Goal: Task Accomplishment & Management: Use online tool/utility

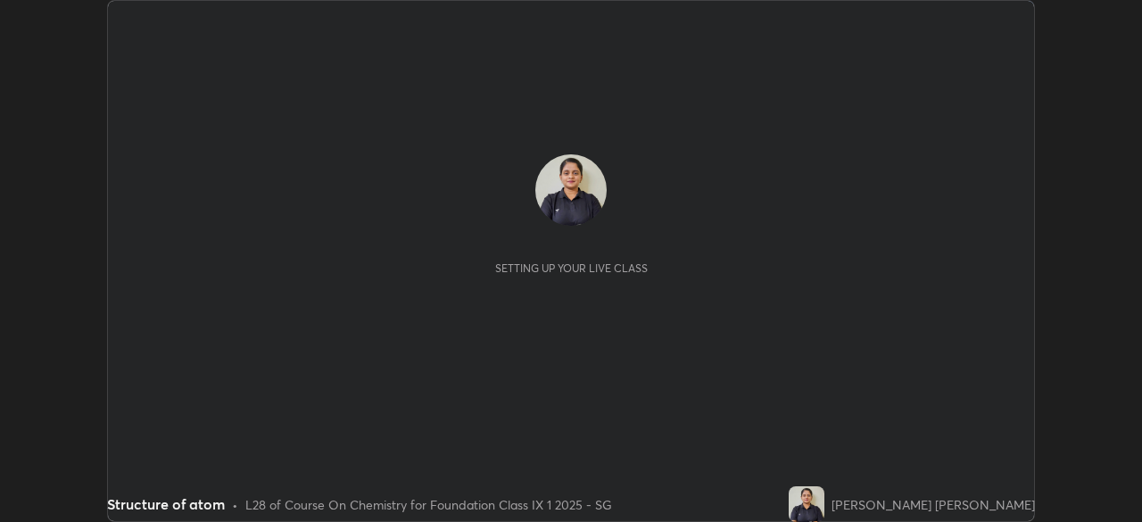
scroll to position [522, 1141]
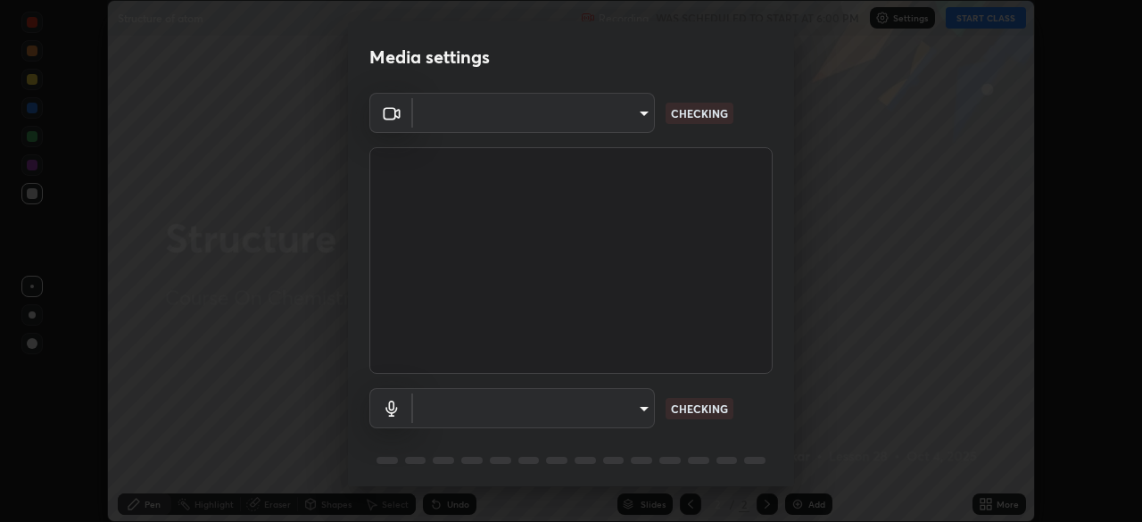
type input "5e1da8a903b220cac6b31686ac77a2afb6daddba6b0fd13541602d8cc7df4534"
type input "7957ec2547c54944d229c1ea233b2155d921ed1212eedb0e7043564289facb68"
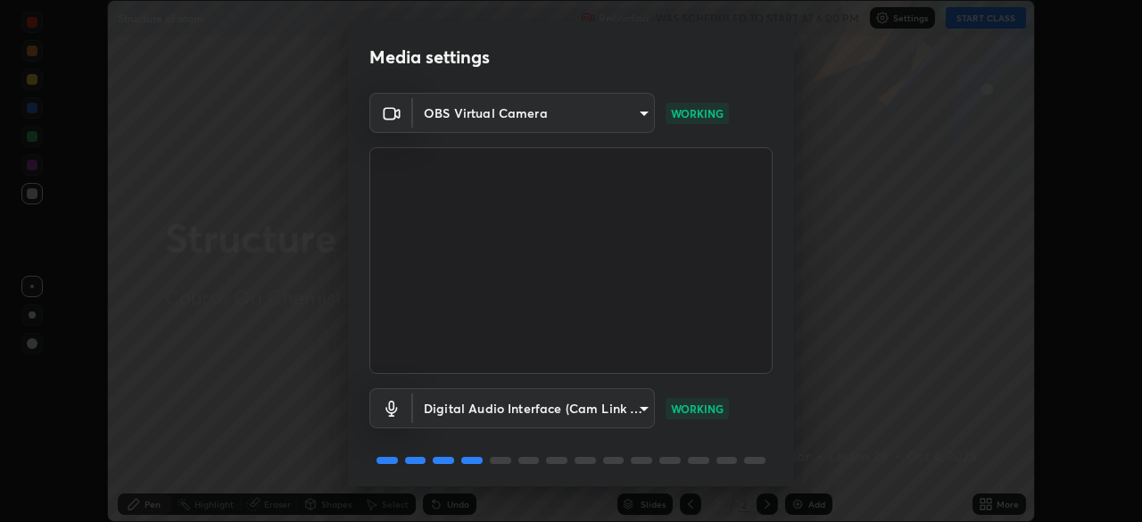
scroll to position [63, 0]
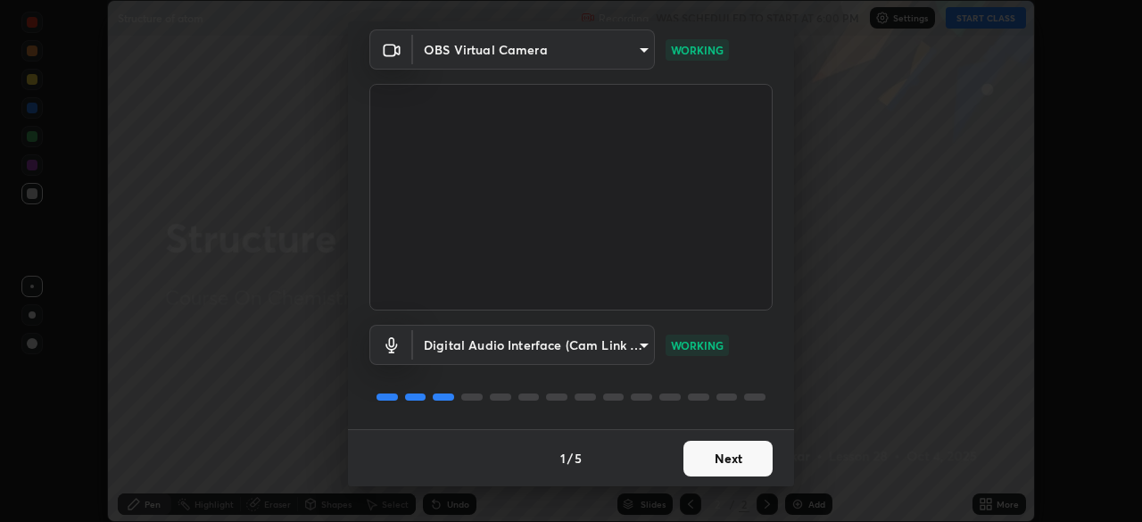
click at [722, 442] on button "Next" at bounding box center [727, 459] width 89 height 36
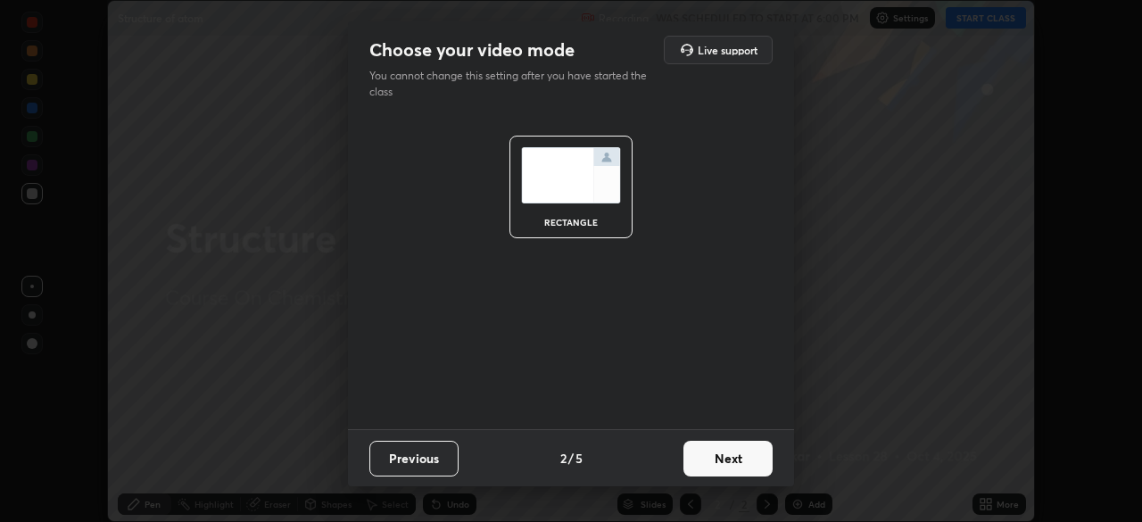
scroll to position [0, 0]
click at [727, 457] on button "Next" at bounding box center [727, 459] width 89 height 36
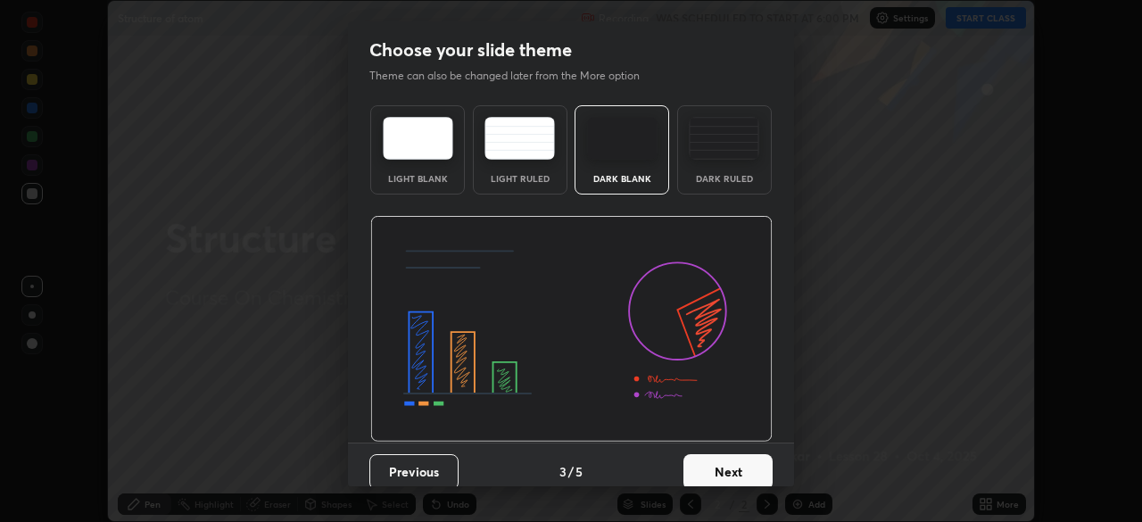
click at [726, 467] on button "Next" at bounding box center [727, 472] width 89 height 36
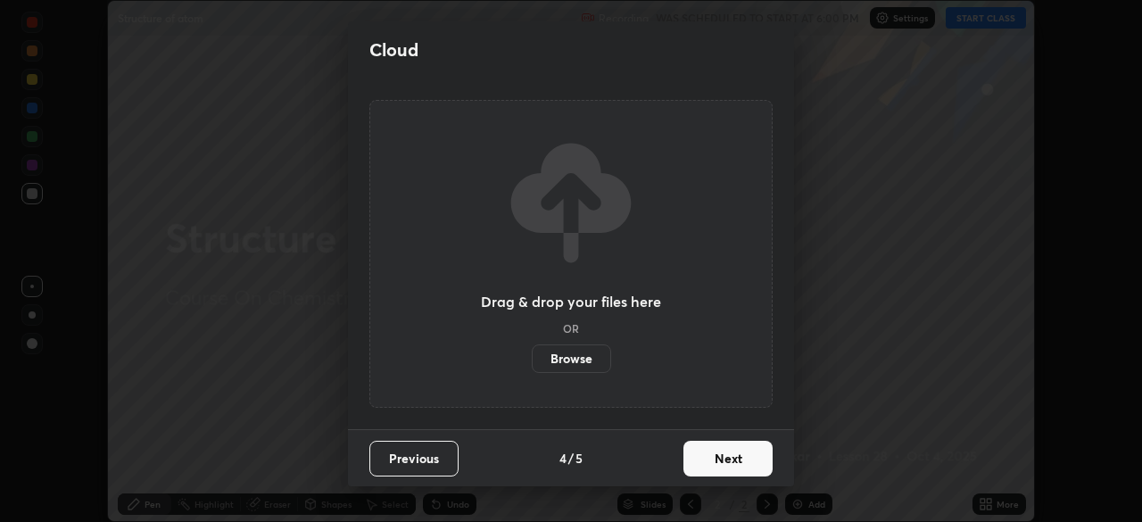
click at [734, 459] on button "Next" at bounding box center [727, 459] width 89 height 36
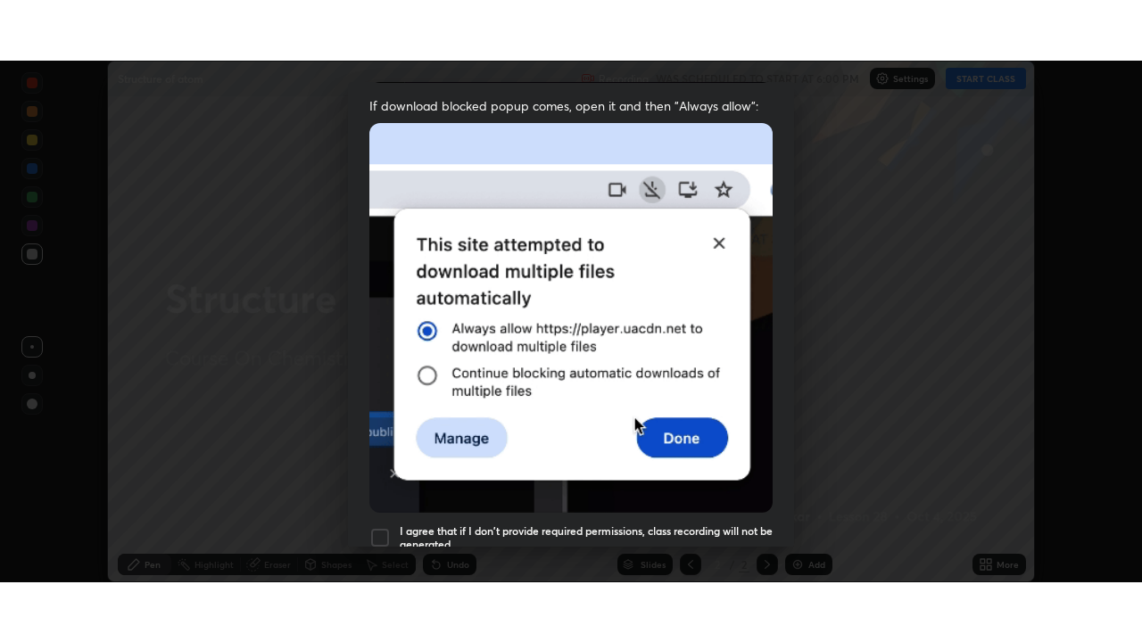
scroll to position [427, 0]
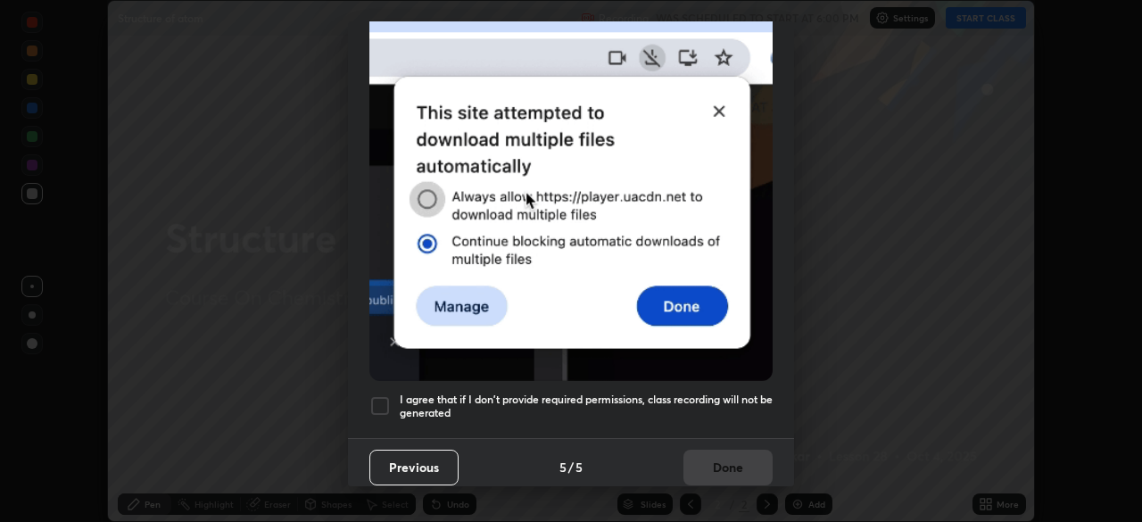
click at [724, 392] on h5 "I agree that if I don't provide required permissions, class recording will not …" at bounding box center [586, 406] width 373 height 28
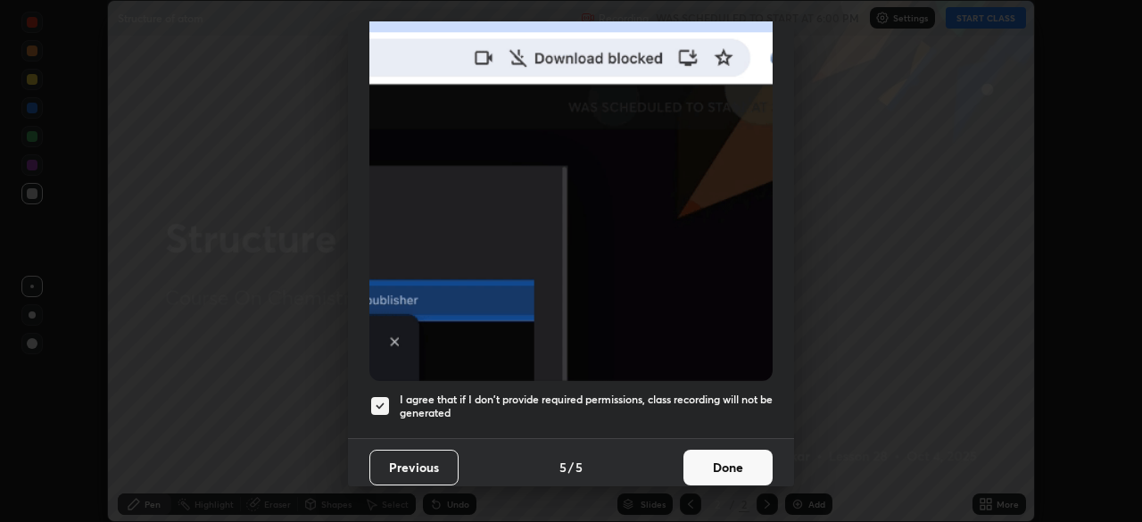
click at [726, 454] on button "Done" at bounding box center [727, 468] width 89 height 36
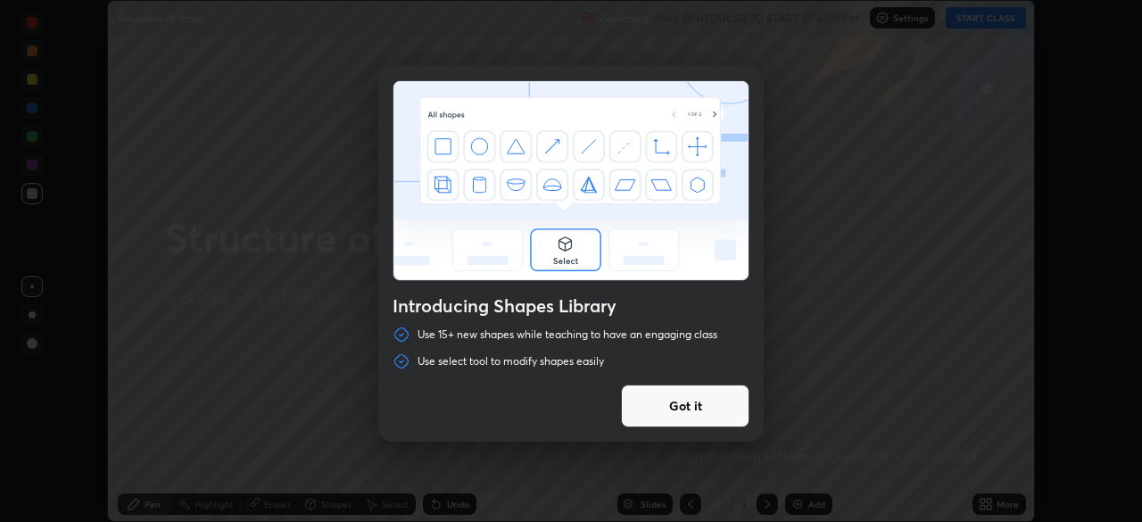
click at [974, 17] on div "Introducing Shapes Library Use 15+ new shapes while teaching to have an engagin…" at bounding box center [571, 261] width 1142 height 522
click at [708, 400] on button "Got it" at bounding box center [685, 405] width 128 height 43
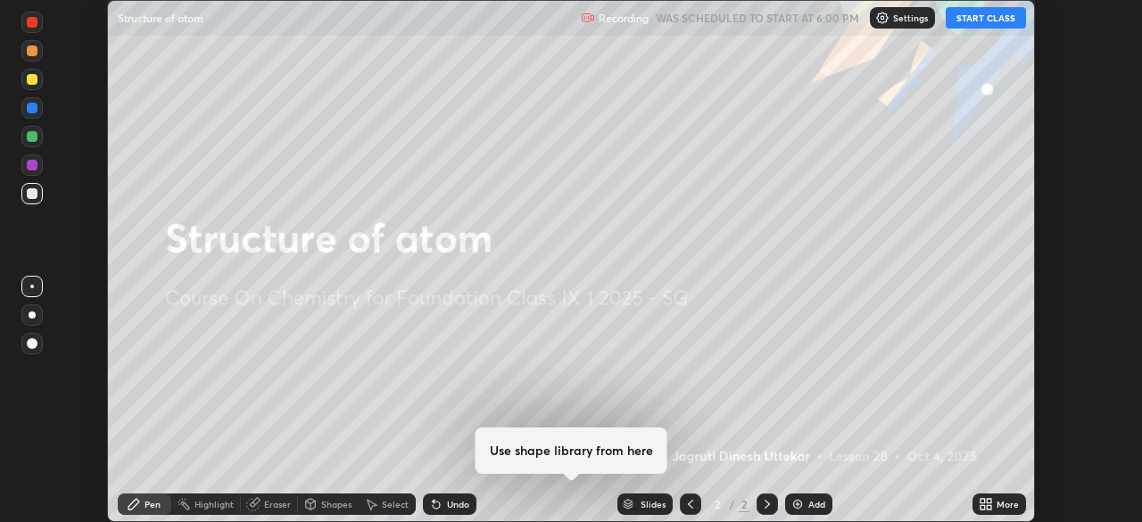
click at [975, 17] on button "START CLASS" at bounding box center [985, 17] width 80 height 21
click at [985, 500] on icon at bounding box center [982, 501] width 4 height 4
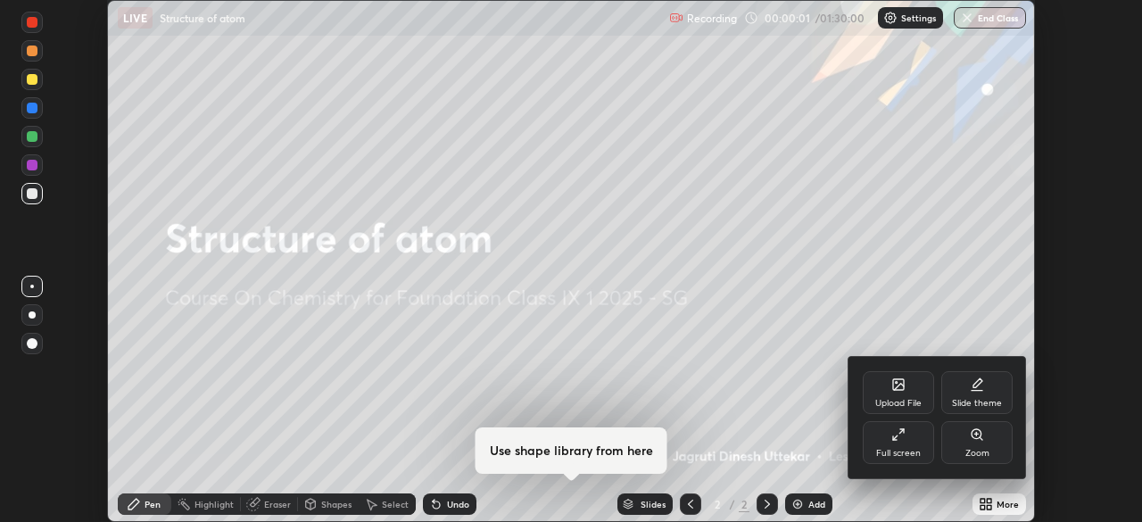
click at [895, 450] on div "Full screen" at bounding box center [898, 453] width 45 height 9
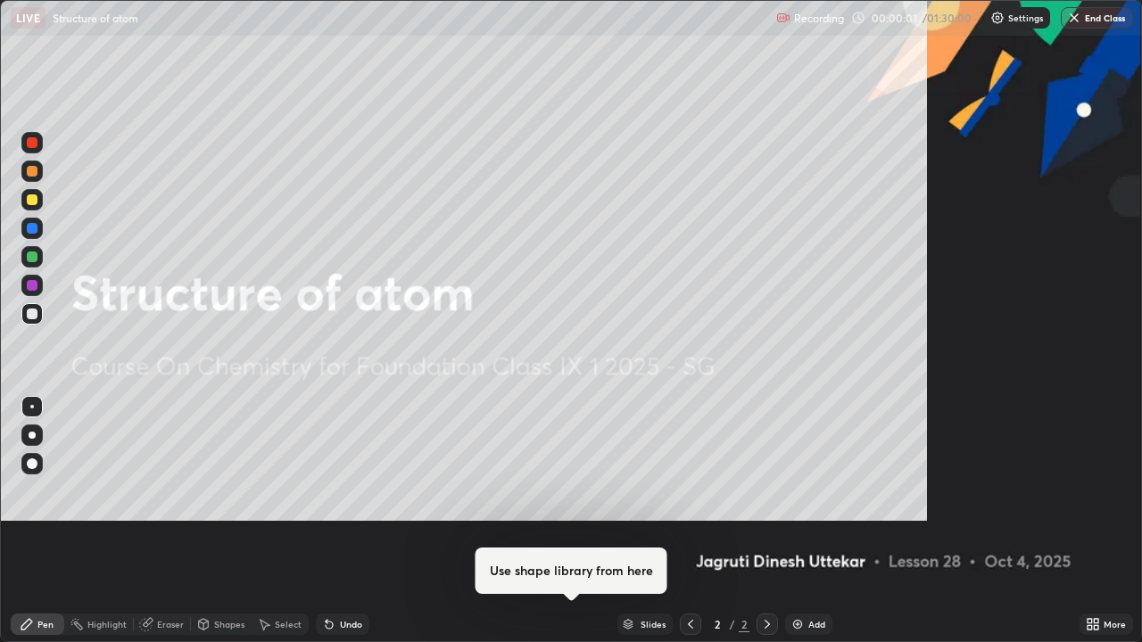
scroll to position [642, 1142]
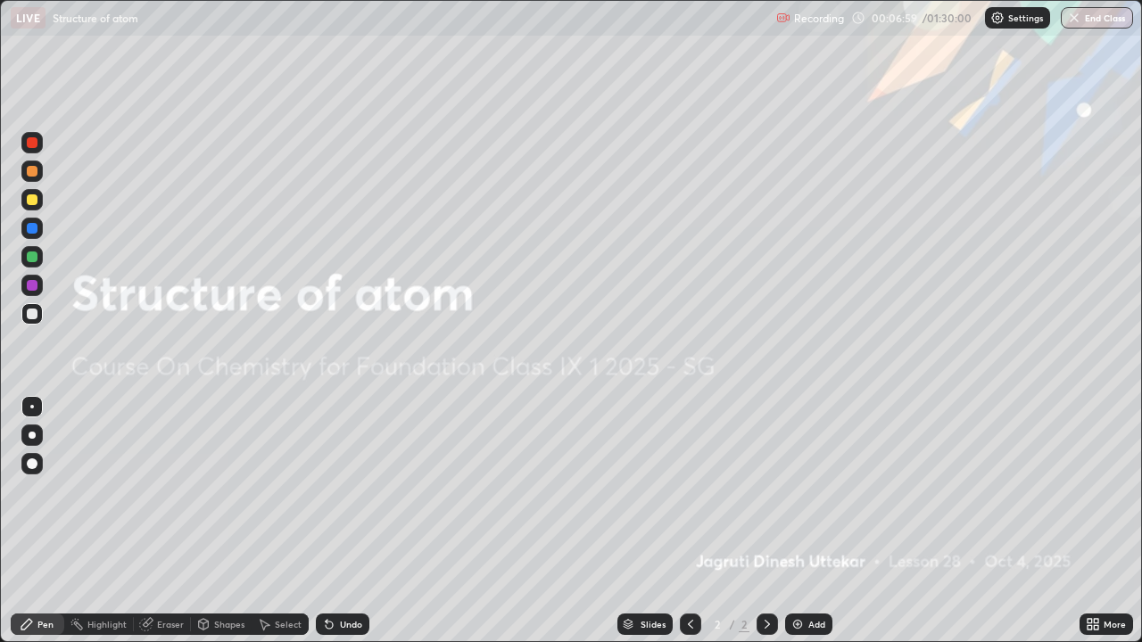
click at [808, 521] on div "Add" at bounding box center [816, 624] width 17 height 9
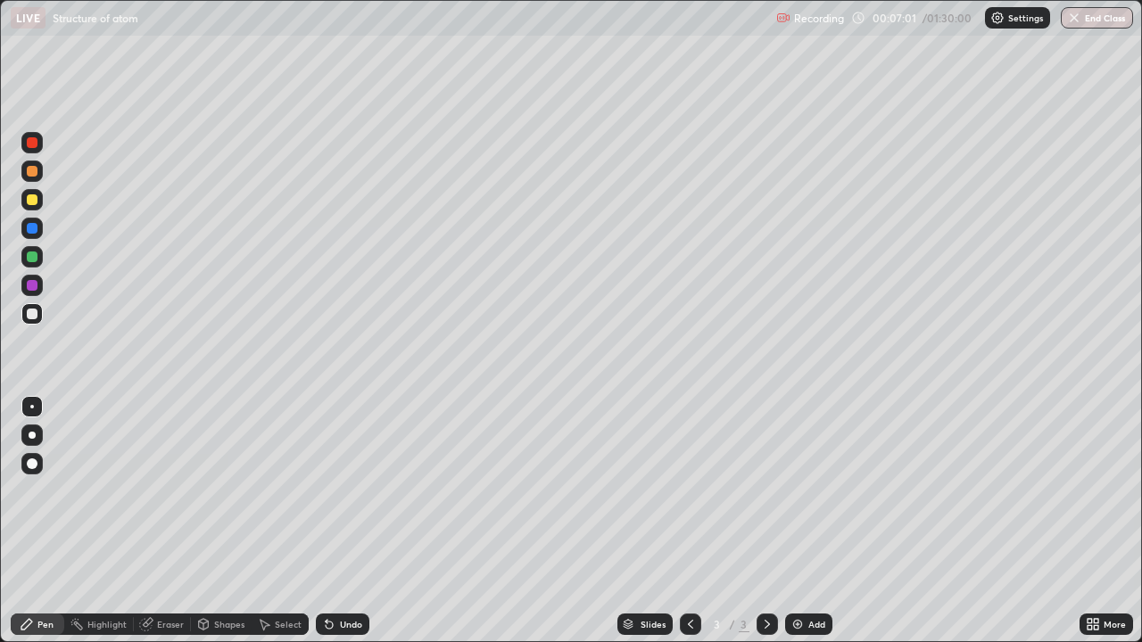
click at [224, 521] on div "Shapes" at bounding box center [229, 624] width 30 height 9
click at [340, 521] on div "Undo" at bounding box center [343, 624] width 54 height 21
click at [40, 521] on div "Pen" at bounding box center [45, 624] width 16 height 9
click at [334, 521] on icon at bounding box center [329, 624] width 14 height 14
click at [173, 521] on div "Eraser" at bounding box center [170, 624] width 27 height 9
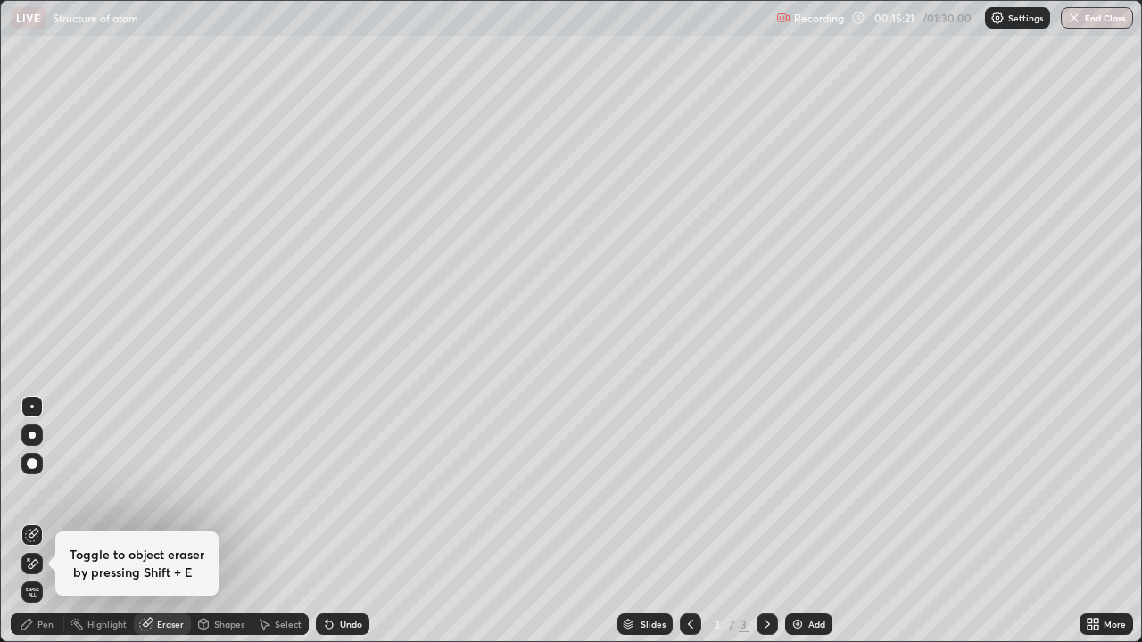
click at [345, 521] on div "Undo" at bounding box center [351, 624] width 22 height 9
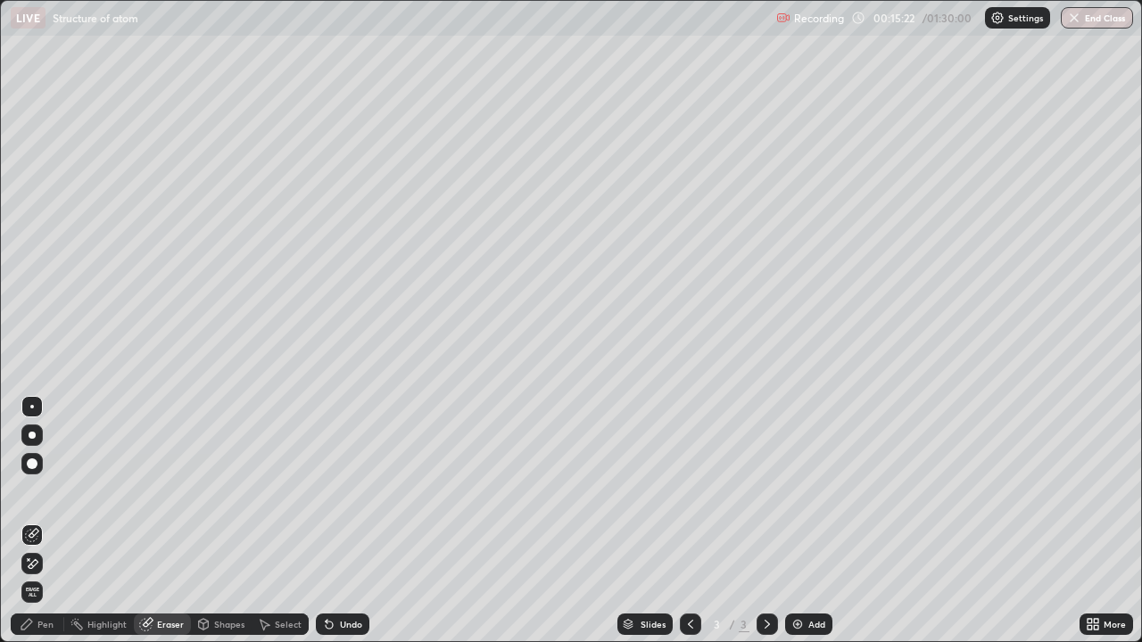
click at [45, 521] on div "Pen" at bounding box center [45, 624] width 16 height 9
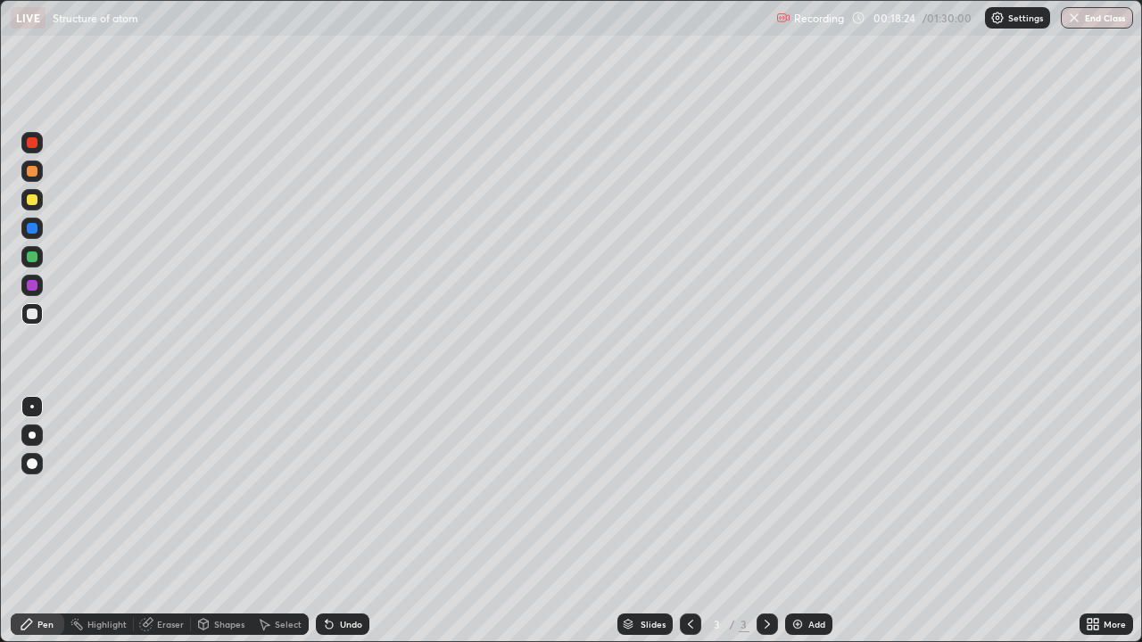
click at [164, 521] on div "Eraser" at bounding box center [170, 624] width 27 height 9
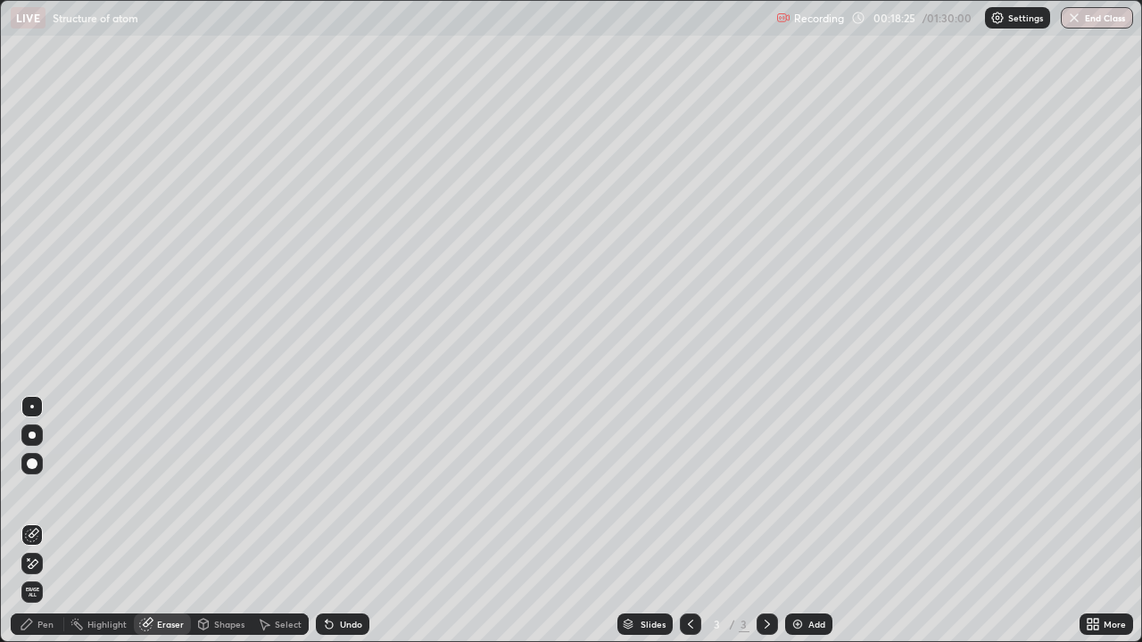
click at [42, 521] on div "Pen" at bounding box center [45, 624] width 16 height 9
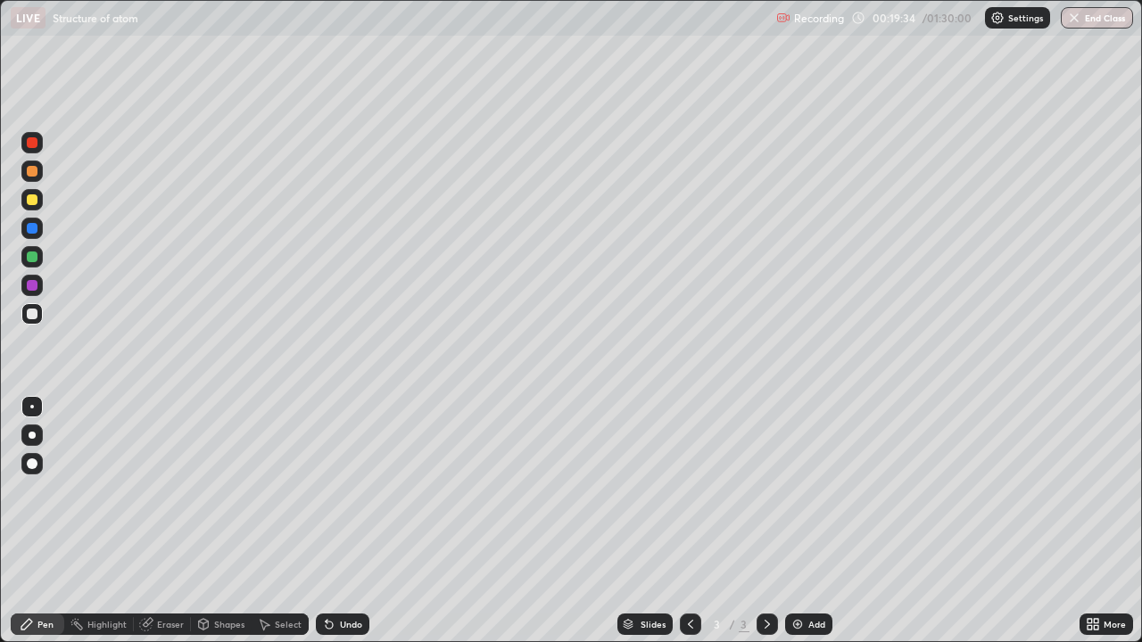
click at [37, 208] on div at bounding box center [31, 199] width 21 height 21
click at [33, 314] on div at bounding box center [32, 314] width 11 height 11
click at [352, 521] on div "Undo" at bounding box center [351, 624] width 22 height 9
click at [350, 521] on div "Undo" at bounding box center [351, 624] width 22 height 9
click at [348, 521] on div "Undo" at bounding box center [343, 624] width 54 height 21
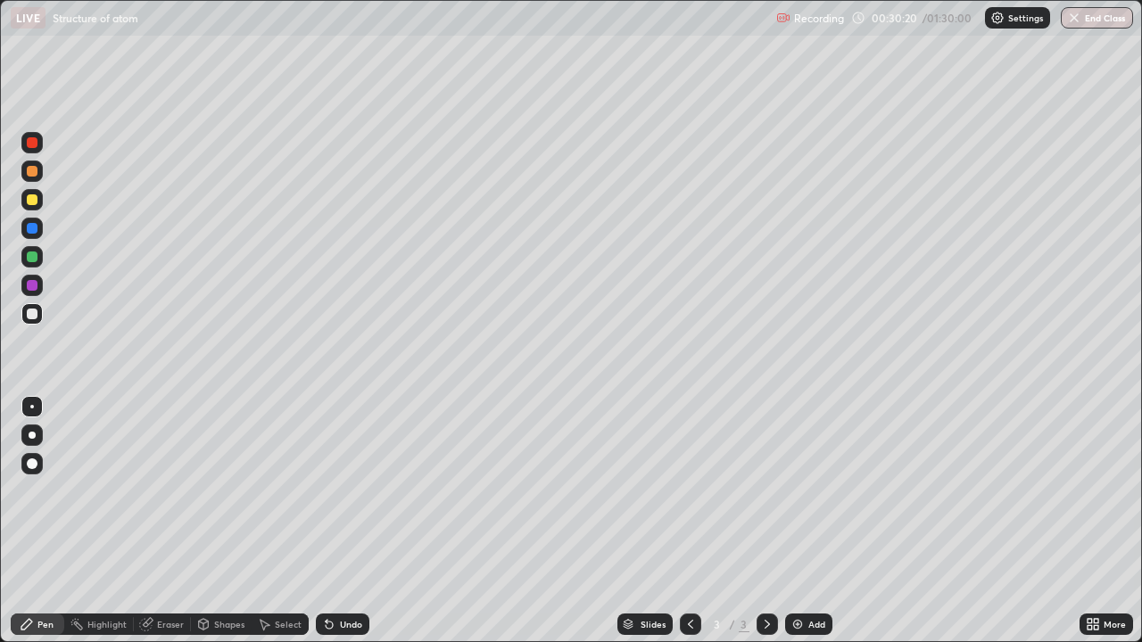
click at [348, 521] on div "Undo" at bounding box center [343, 624] width 54 height 21
click at [157, 521] on div "Eraser" at bounding box center [170, 624] width 27 height 9
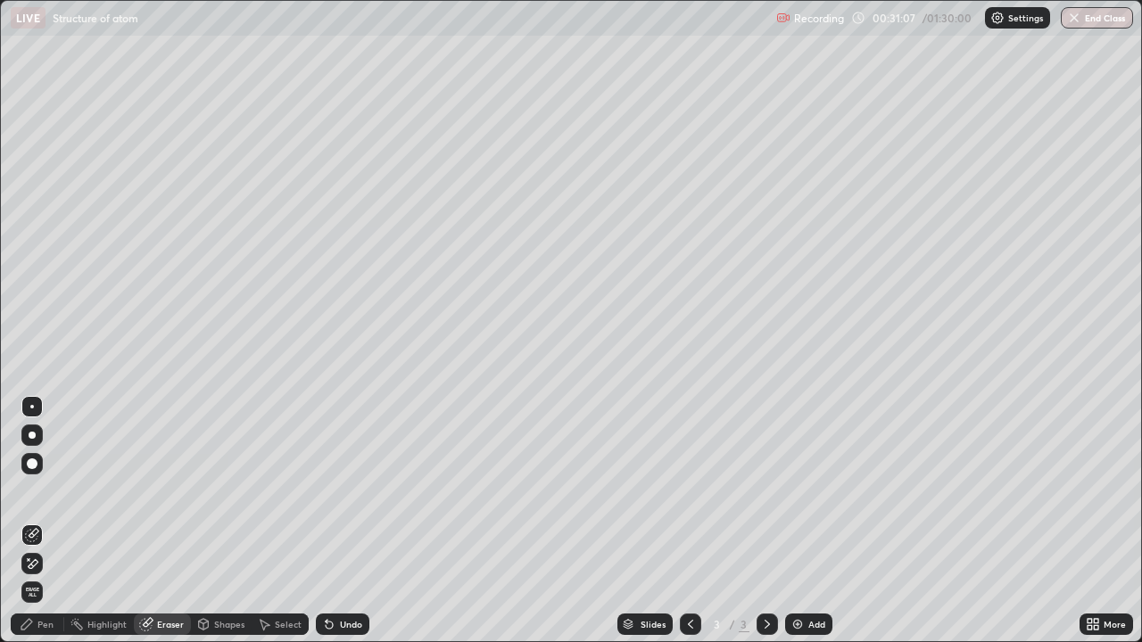
click at [31, 521] on icon at bounding box center [32, 564] width 14 height 15
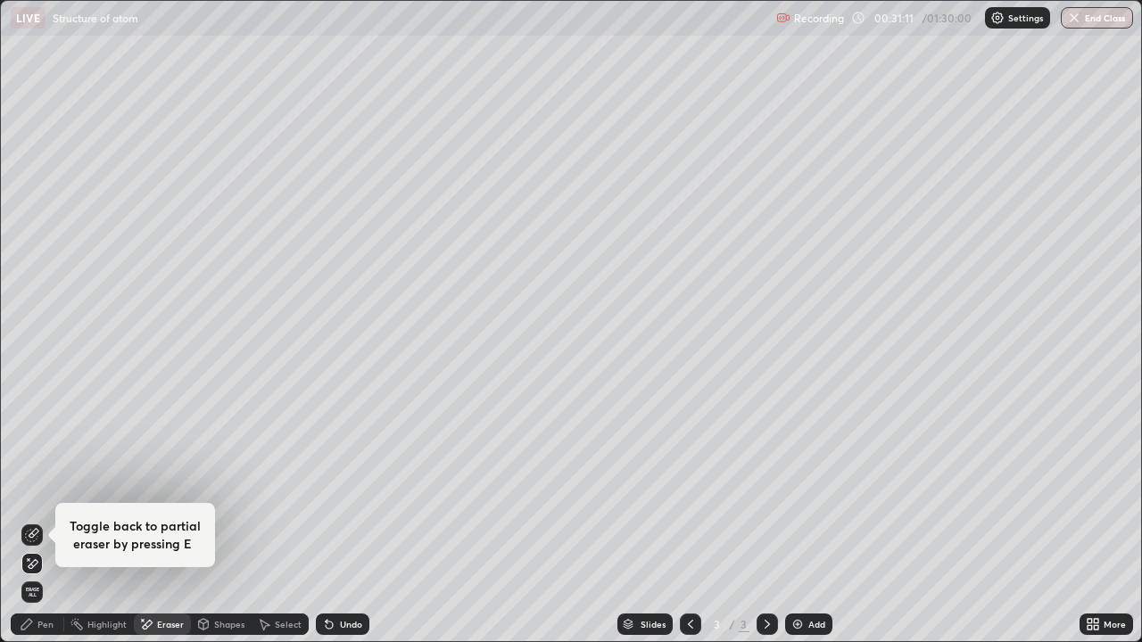
click at [36, 521] on div "Pen" at bounding box center [38, 624] width 54 height 21
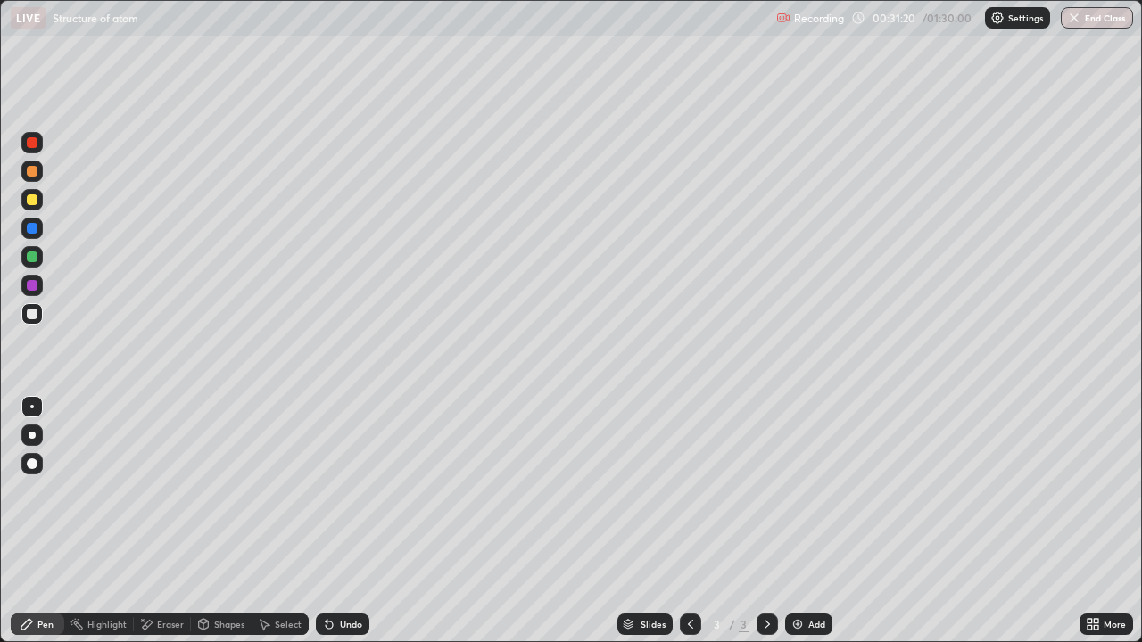
click at [326, 521] on icon at bounding box center [329, 625] width 7 height 7
click at [343, 521] on div "Undo" at bounding box center [351, 624] width 22 height 9
click at [340, 521] on div "Undo" at bounding box center [351, 624] width 22 height 9
click at [319, 521] on div "Undo" at bounding box center [343, 624] width 54 height 21
click at [808, 521] on div "Add" at bounding box center [816, 624] width 17 height 9
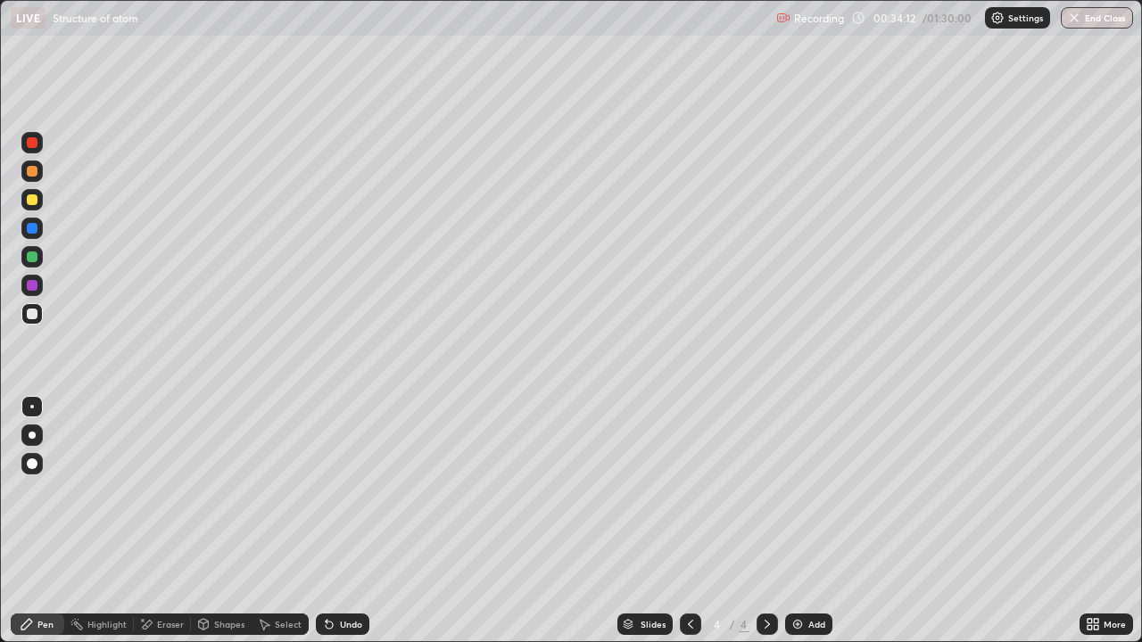
click at [344, 521] on div "Undo" at bounding box center [351, 624] width 22 height 9
click at [689, 521] on div at bounding box center [690, 624] width 21 height 21
click at [760, 521] on icon at bounding box center [767, 624] width 14 height 14
click at [335, 521] on div "Undo" at bounding box center [343, 624] width 54 height 21
click at [343, 521] on div "Undo" at bounding box center [343, 624] width 54 height 21
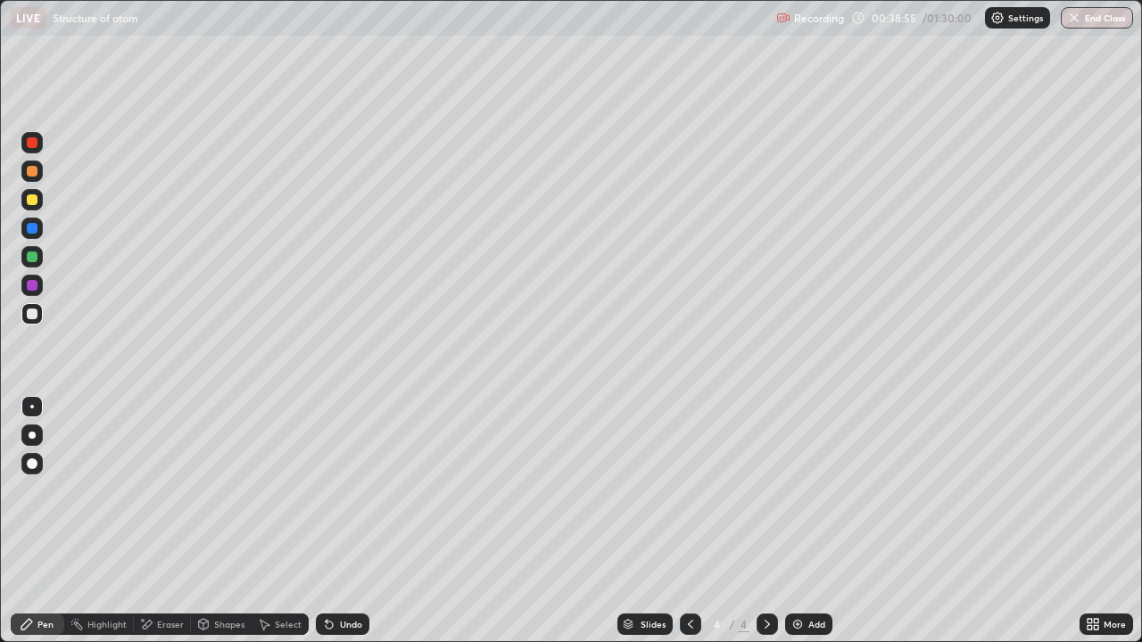
click at [273, 521] on div "Select" at bounding box center [280, 624] width 57 height 21
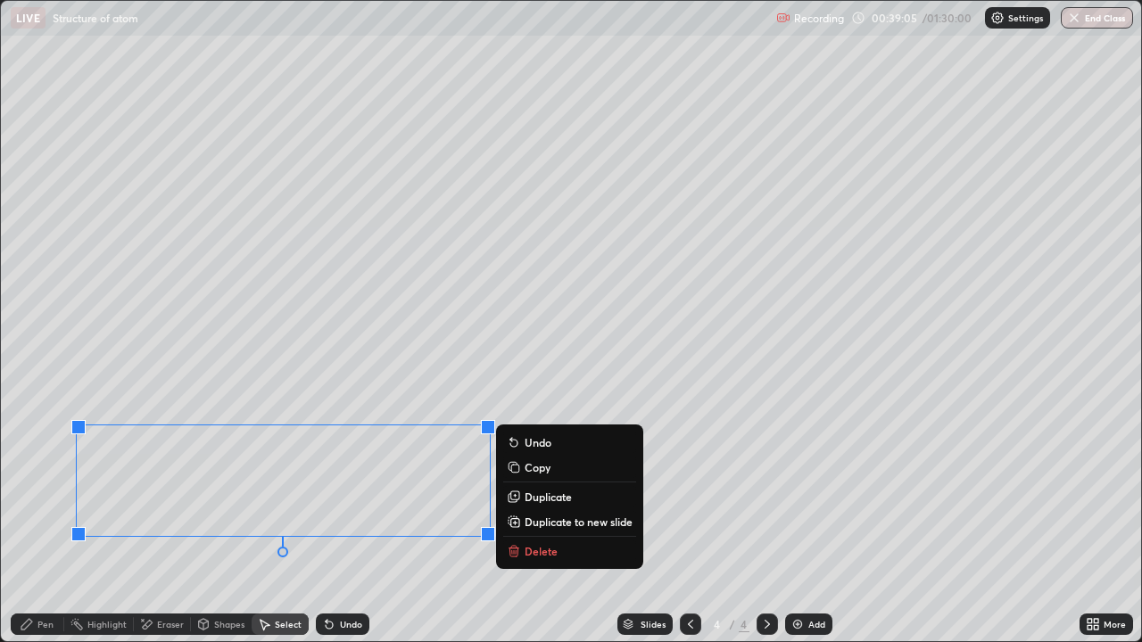
click at [27, 521] on div "Pen" at bounding box center [38, 624] width 54 height 21
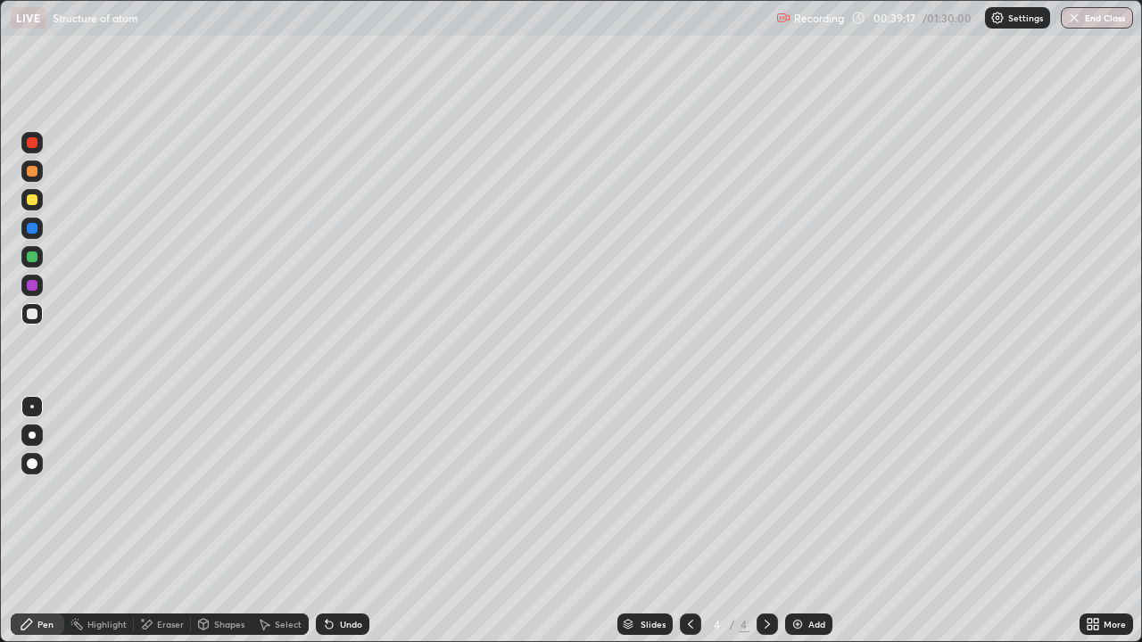
click at [340, 521] on div "Undo" at bounding box center [343, 624] width 54 height 21
click at [30, 203] on div at bounding box center [32, 199] width 11 height 11
click at [681, 521] on div at bounding box center [690, 624] width 21 height 21
click at [765, 521] on icon at bounding box center [767, 624] width 14 height 14
click at [347, 521] on div "Undo" at bounding box center [351, 624] width 22 height 9
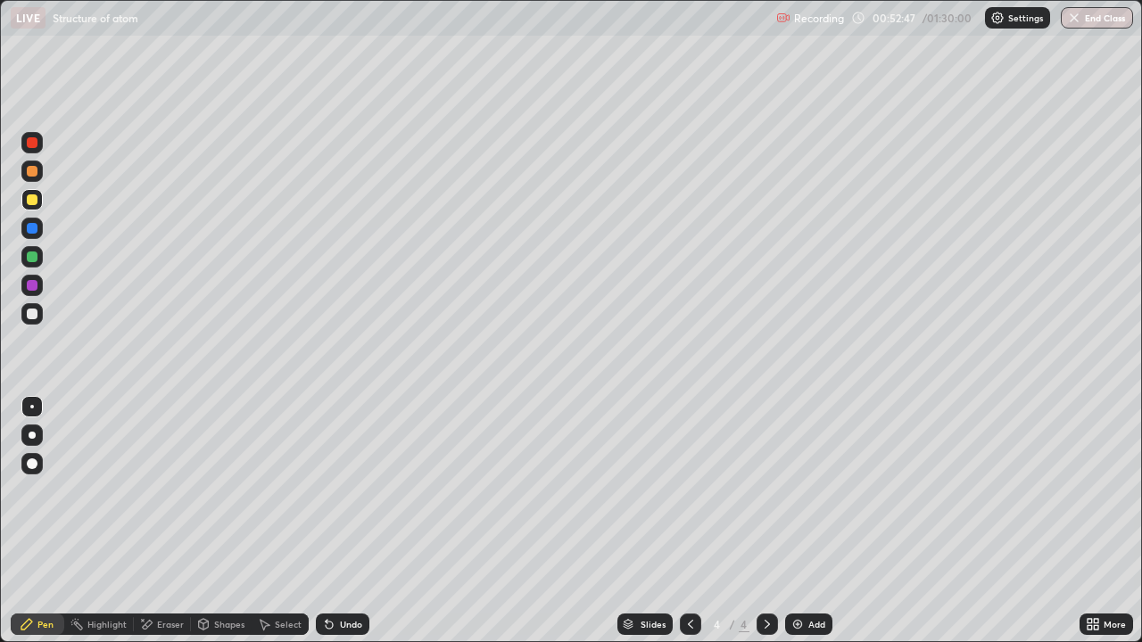
click at [358, 521] on div "Undo" at bounding box center [343, 624] width 54 height 21
click at [366, 521] on div "Undo" at bounding box center [343, 624] width 54 height 21
click at [344, 521] on div "Undo" at bounding box center [343, 624] width 54 height 21
click at [353, 521] on div "Undo" at bounding box center [351, 624] width 22 height 9
click at [364, 521] on div "Undo" at bounding box center [343, 624] width 54 height 21
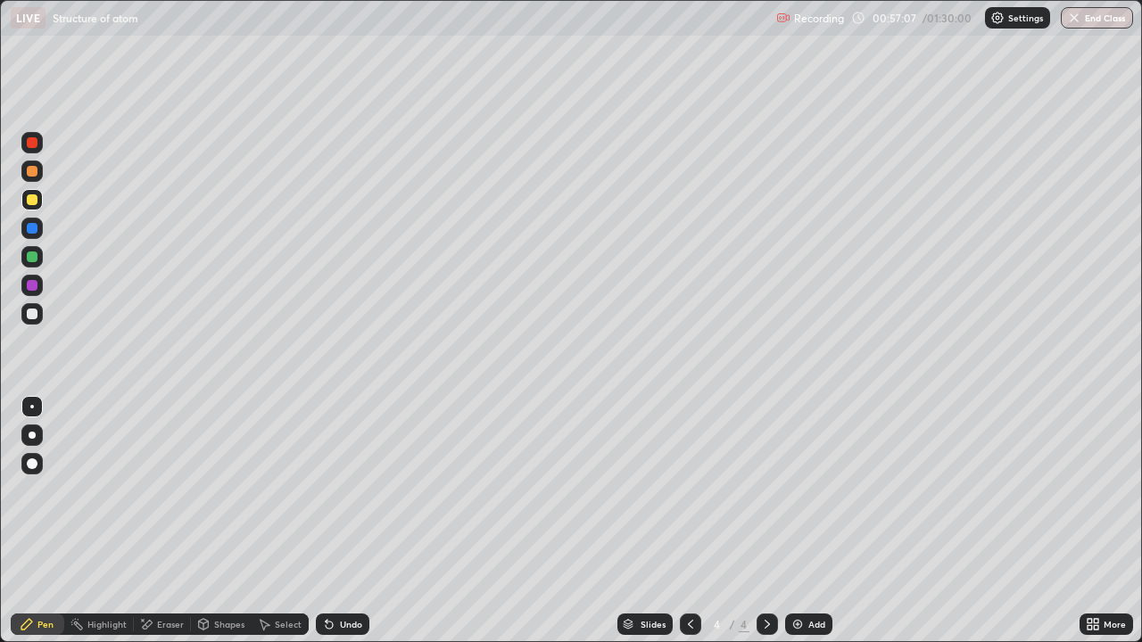
click at [359, 521] on div "Undo" at bounding box center [343, 624] width 54 height 21
click at [358, 521] on div "Undo" at bounding box center [351, 624] width 22 height 9
click at [350, 521] on div "Undo" at bounding box center [351, 624] width 22 height 9
click at [344, 521] on div "Undo" at bounding box center [351, 624] width 22 height 9
click at [348, 521] on div "Undo" at bounding box center [351, 624] width 22 height 9
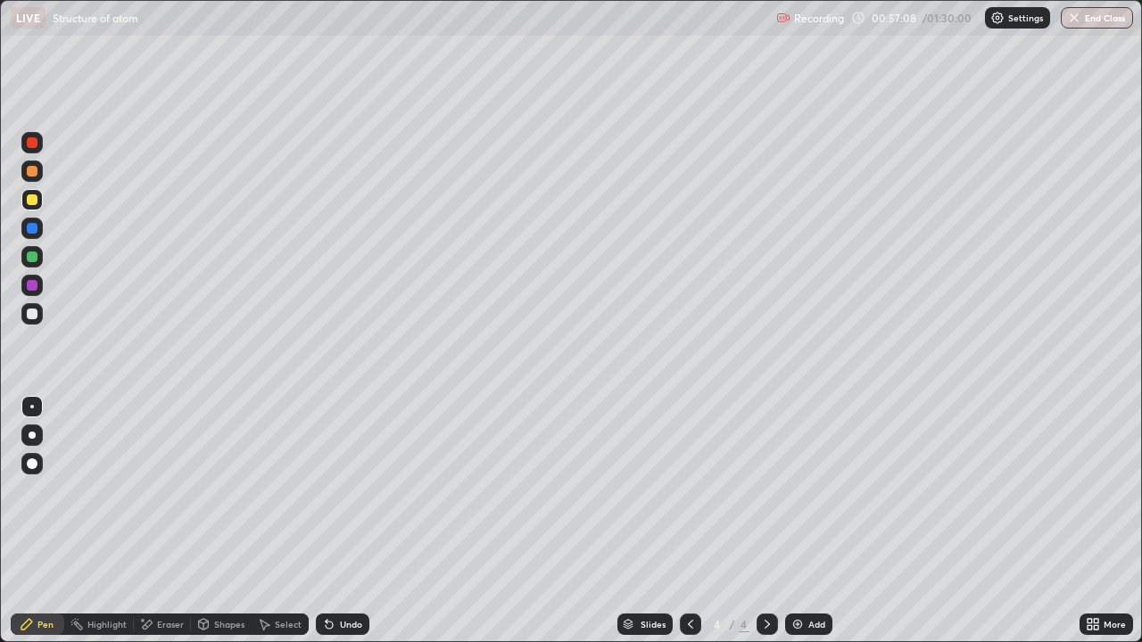
click at [357, 521] on div "Undo" at bounding box center [343, 624] width 54 height 21
click at [360, 521] on div "Undo" at bounding box center [343, 624] width 54 height 21
click at [365, 521] on div "Undo" at bounding box center [343, 624] width 54 height 21
click at [362, 521] on div "Undo" at bounding box center [343, 624] width 54 height 21
click at [363, 521] on div "Undo" at bounding box center [343, 624] width 54 height 21
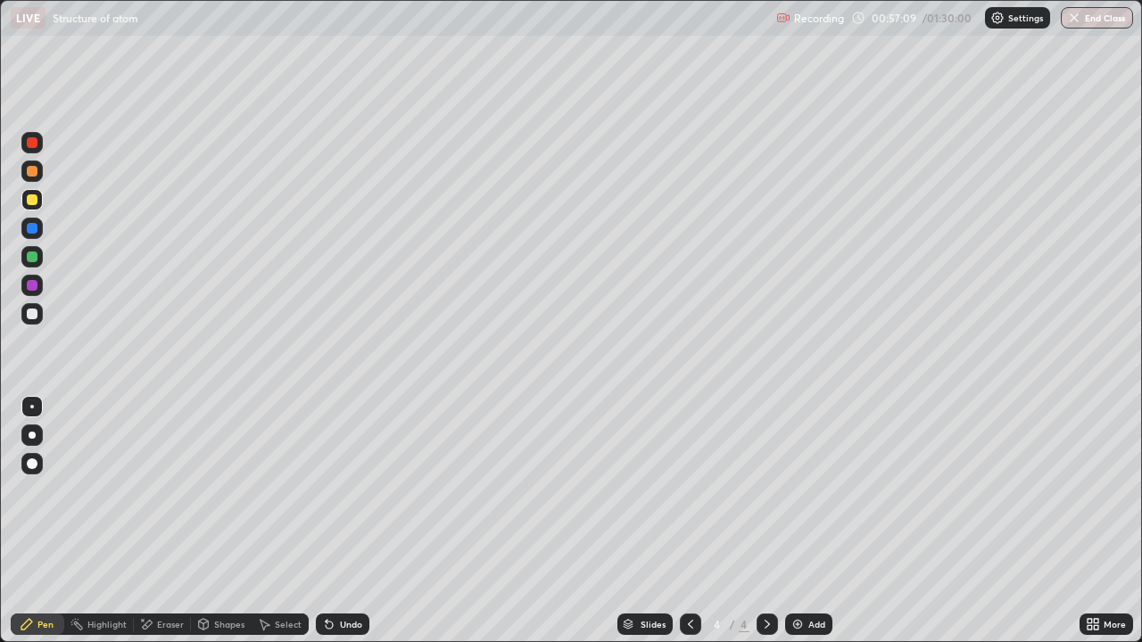
click at [364, 521] on div "Undo" at bounding box center [343, 624] width 54 height 21
click at [349, 521] on div "Undo" at bounding box center [351, 624] width 22 height 9
click at [347, 521] on div "Undo" at bounding box center [351, 624] width 22 height 9
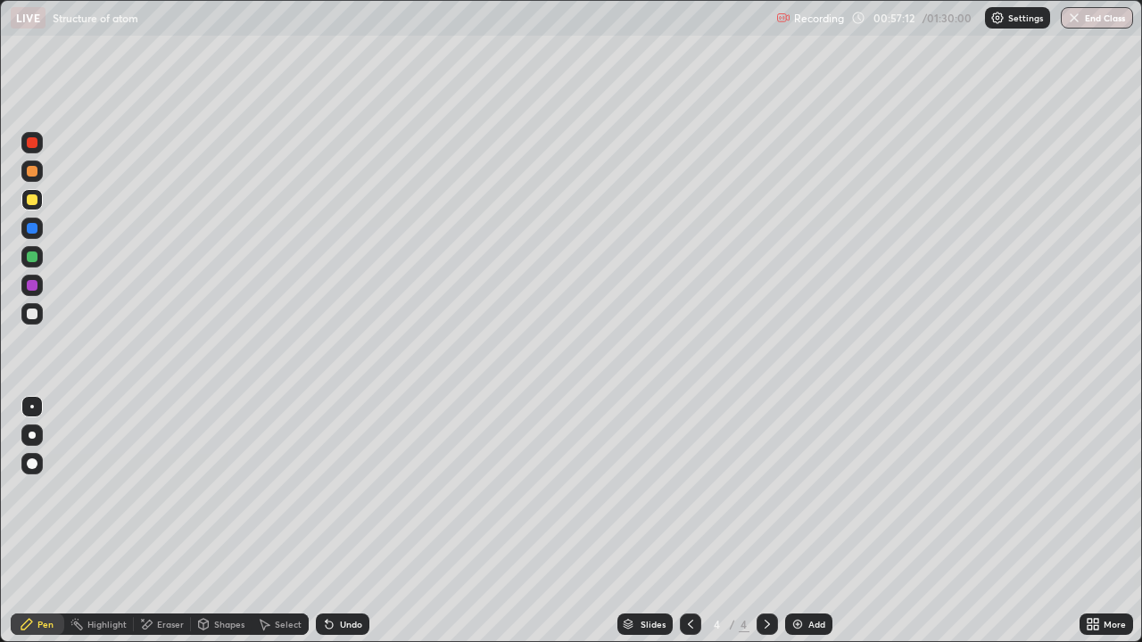
click at [349, 521] on div "Undo" at bounding box center [351, 624] width 22 height 9
click at [350, 521] on div "Undo" at bounding box center [351, 624] width 22 height 9
click at [348, 521] on div "Undo" at bounding box center [351, 624] width 22 height 9
click at [351, 521] on div "Undo" at bounding box center [351, 624] width 22 height 9
click at [353, 521] on div "Undo" at bounding box center [351, 624] width 22 height 9
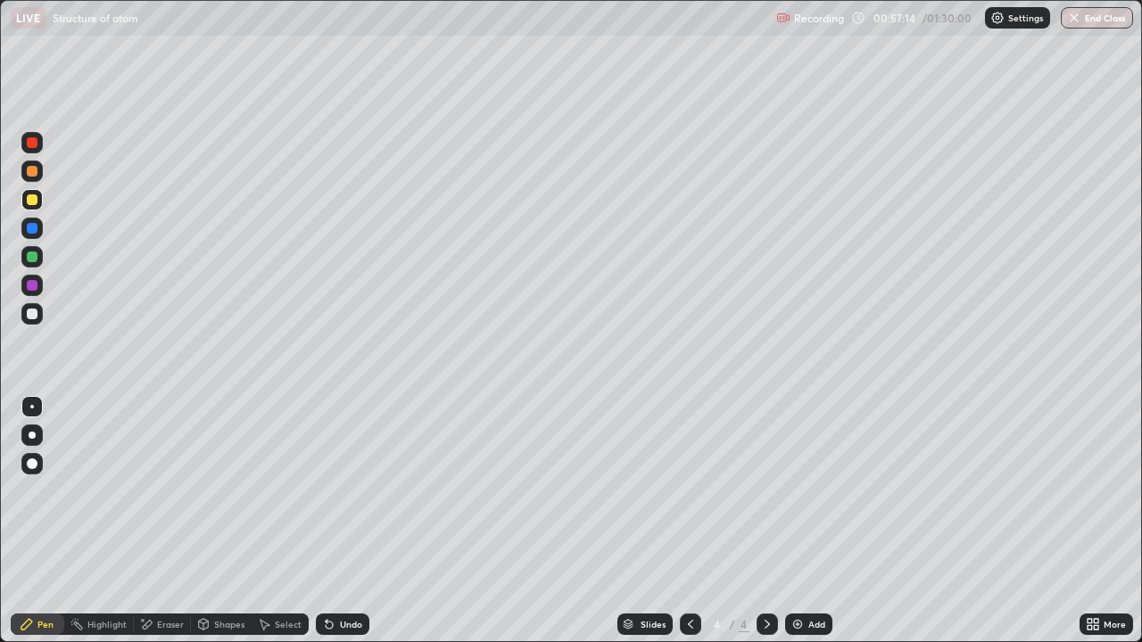
click at [798, 521] on img at bounding box center [797, 624] width 14 height 14
click at [680, 521] on div at bounding box center [690, 624] width 21 height 21
click at [691, 521] on icon at bounding box center [690, 624] width 14 height 14
click at [353, 521] on div "Undo" at bounding box center [343, 624] width 54 height 21
click at [346, 521] on div "Undo" at bounding box center [343, 624] width 54 height 21
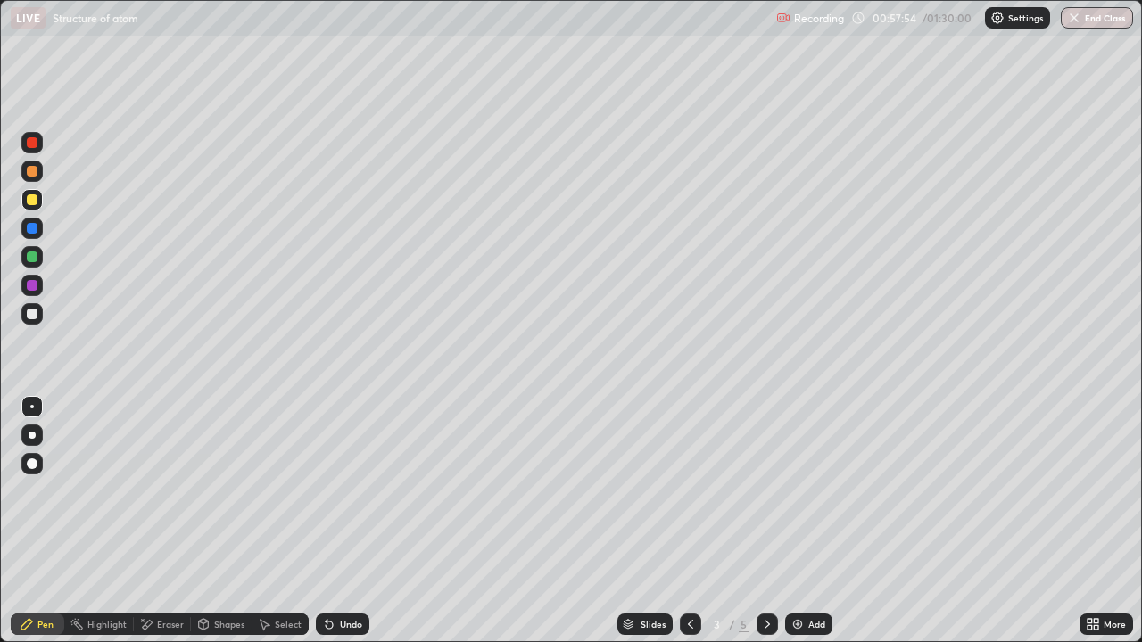
click at [768, 521] on icon at bounding box center [767, 624] width 14 height 14
click at [765, 521] on icon at bounding box center [767, 624] width 14 height 14
click at [350, 521] on div "Undo" at bounding box center [351, 624] width 22 height 9
click at [353, 521] on div "Undo" at bounding box center [343, 624] width 54 height 21
click at [349, 521] on div "Undo" at bounding box center [339, 625] width 61 height 36
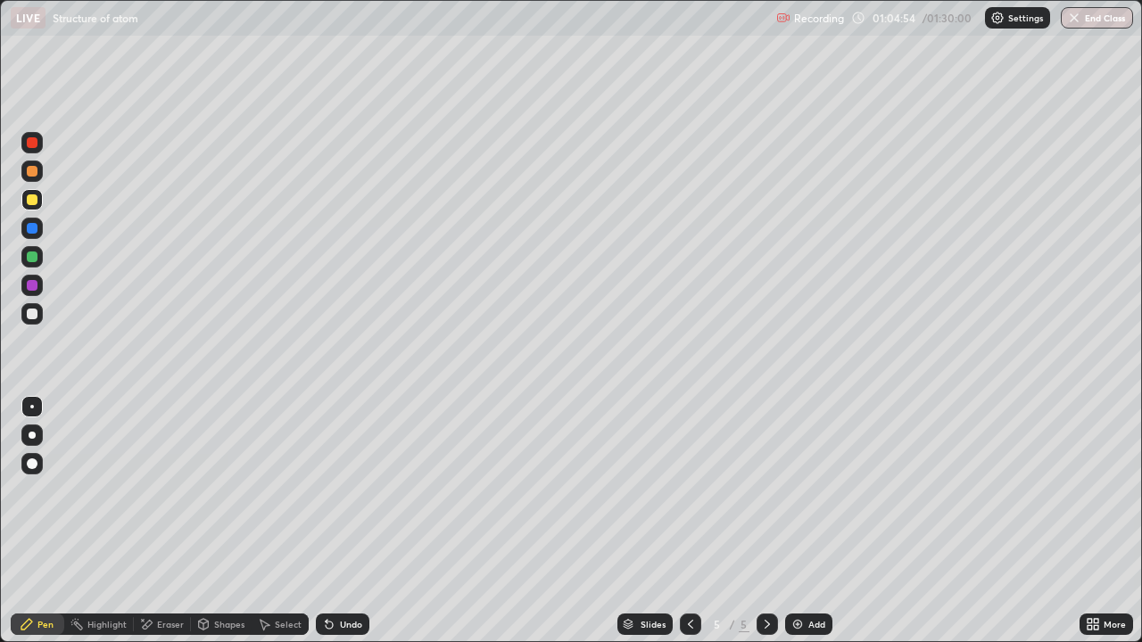
click at [335, 521] on div "Undo" at bounding box center [343, 624] width 54 height 21
click at [334, 521] on div "Undo" at bounding box center [343, 624] width 54 height 21
click at [343, 521] on div "Undo" at bounding box center [351, 624] width 22 height 9
click at [354, 521] on div "Undo" at bounding box center [351, 624] width 22 height 9
click at [364, 521] on div "Undo" at bounding box center [343, 624] width 54 height 21
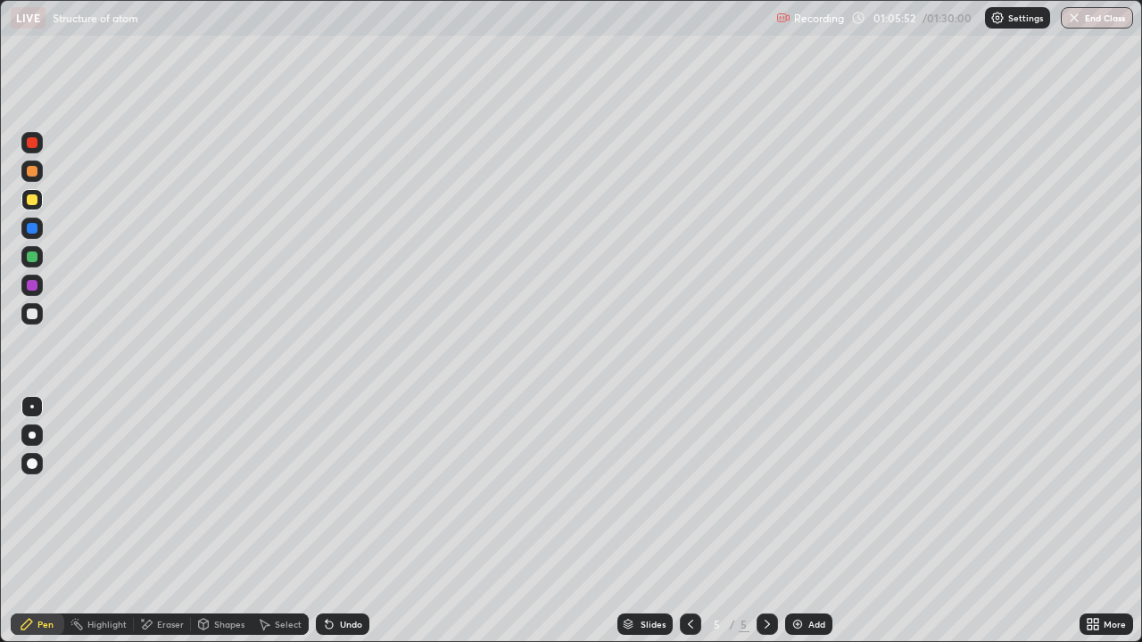
click at [361, 521] on div "Undo" at bounding box center [343, 624] width 54 height 21
click at [341, 521] on div "Undo" at bounding box center [351, 624] width 22 height 9
click at [334, 521] on div "Undo" at bounding box center [343, 624] width 54 height 21
click at [345, 521] on div "Undo" at bounding box center [343, 624] width 54 height 21
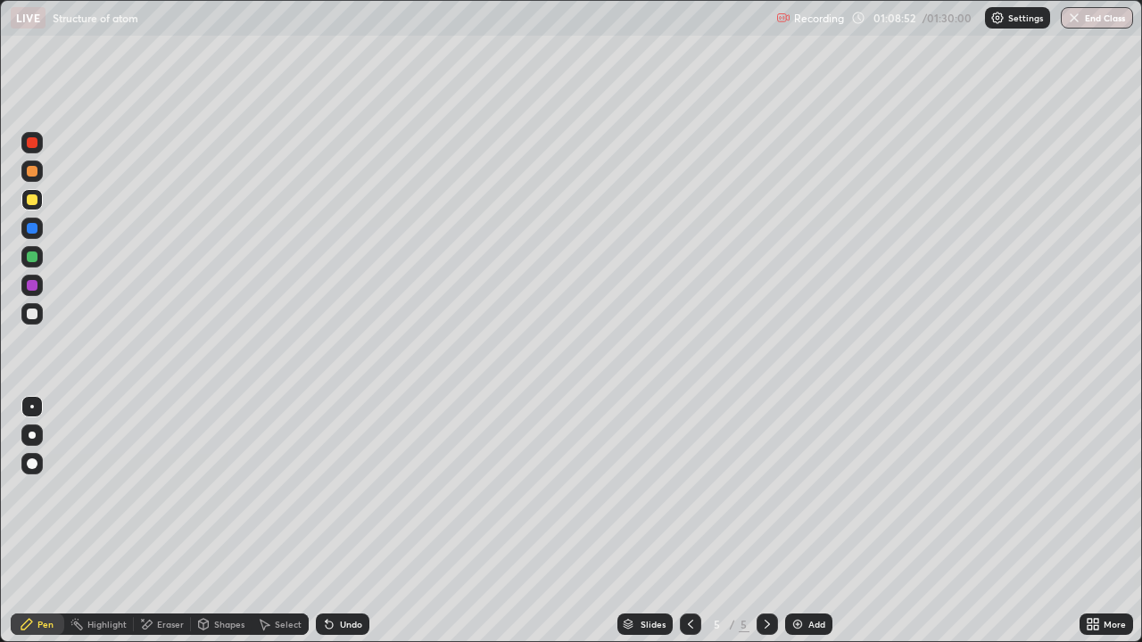
click at [689, 521] on icon at bounding box center [690, 624] width 5 height 9
click at [763, 521] on icon at bounding box center [767, 624] width 14 height 14
click at [341, 521] on div "Undo" at bounding box center [351, 624] width 22 height 9
click at [689, 521] on icon at bounding box center [690, 624] width 14 height 14
click at [765, 521] on icon at bounding box center [767, 624] width 14 height 14
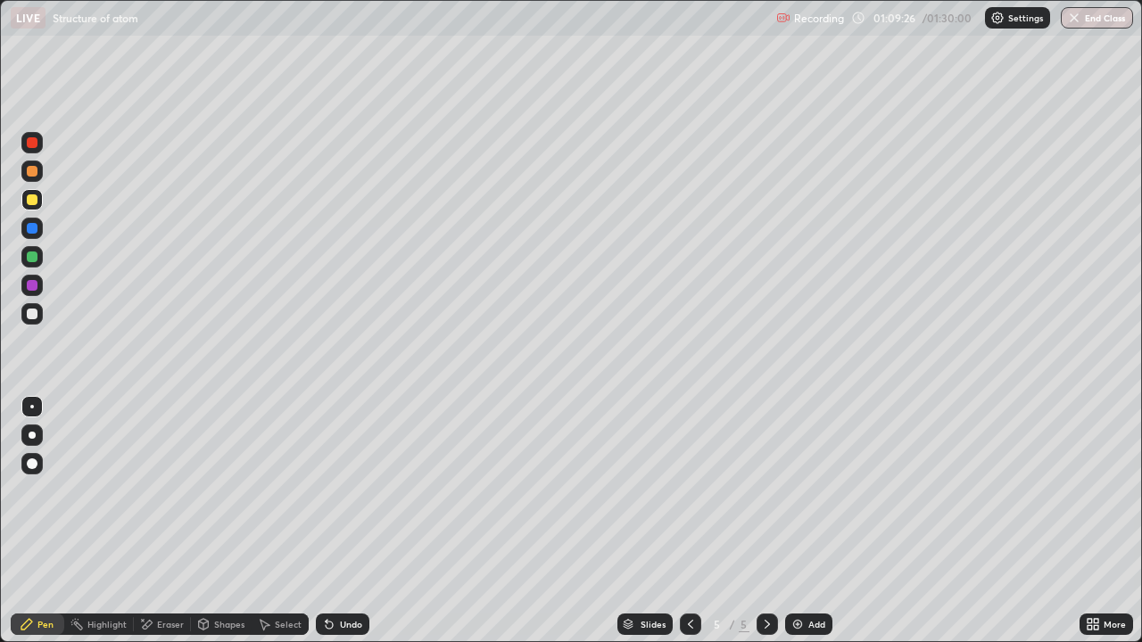
click at [347, 521] on div "Undo" at bounding box center [351, 624] width 22 height 9
click at [351, 521] on div "Undo" at bounding box center [351, 624] width 22 height 9
click at [363, 521] on div "Undo" at bounding box center [343, 624] width 54 height 21
click at [333, 521] on icon at bounding box center [329, 624] width 14 height 14
click at [686, 521] on icon at bounding box center [690, 624] width 14 height 14
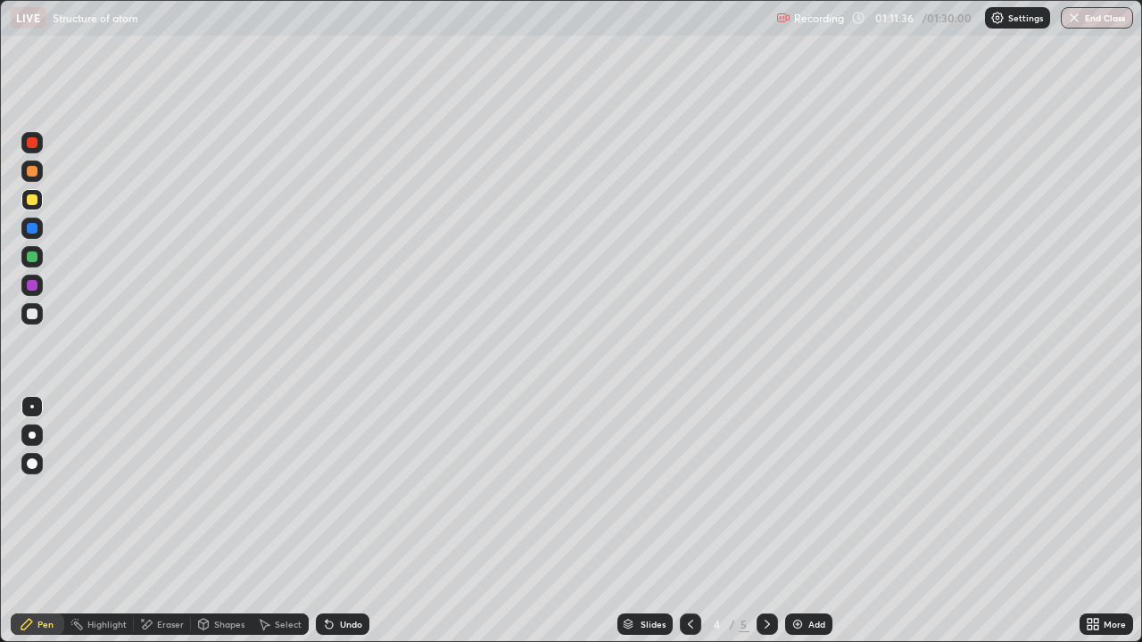
click at [767, 521] on icon at bounding box center [767, 624] width 14 height 14
click at [352, 521] on div "Undo" at bounding box center [343, 624] width 54 height 21
click at [353, 521] on div "Undo" at bounding box center [351, 624] width 22 height 9
click at [688, 521] on icon at bounding box center [690, 624] width 14 height 14
click at [686, 521] on icon at bounding box center [690, 624] width 14 height 14
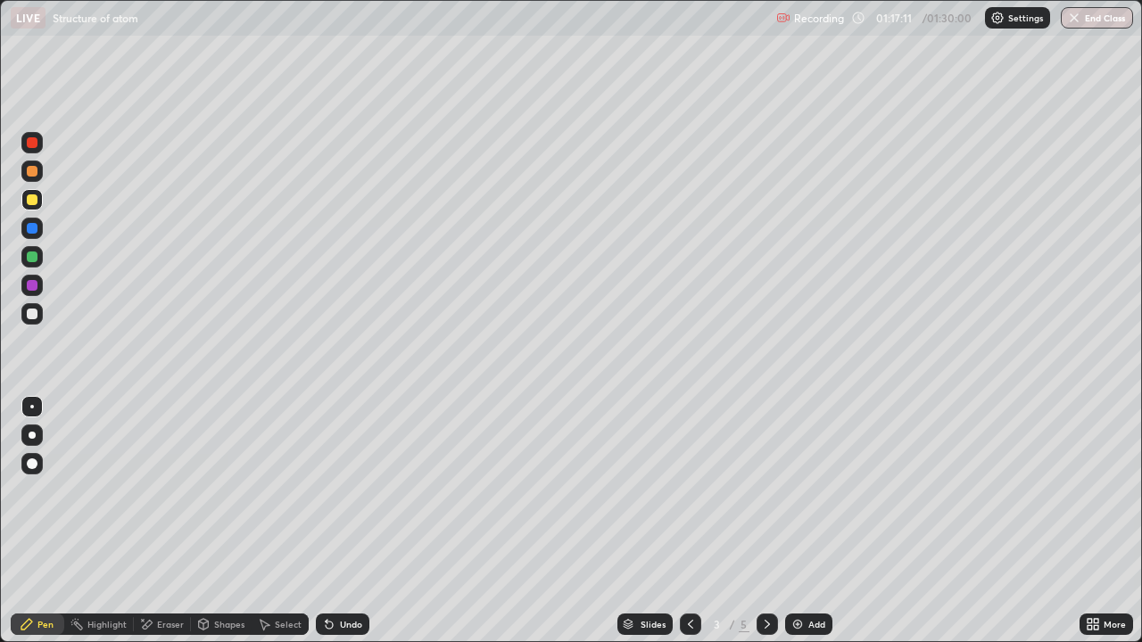
click at [765, 521] on icon at bounding box center [767, 624] width 14 height 14
click at [341, 521] on div "Undo" at bounding box center [351, 624] width 22 height 9
click at [760, 521] on icon at bounding box center [767, 624] width 14 height 14
click at [805, 521] on div "Add" at bounding box center [808, 624] width 47 height 21
click at [345, 521] on div "Undo" at bounding box center [343, 624] width 54 height 21
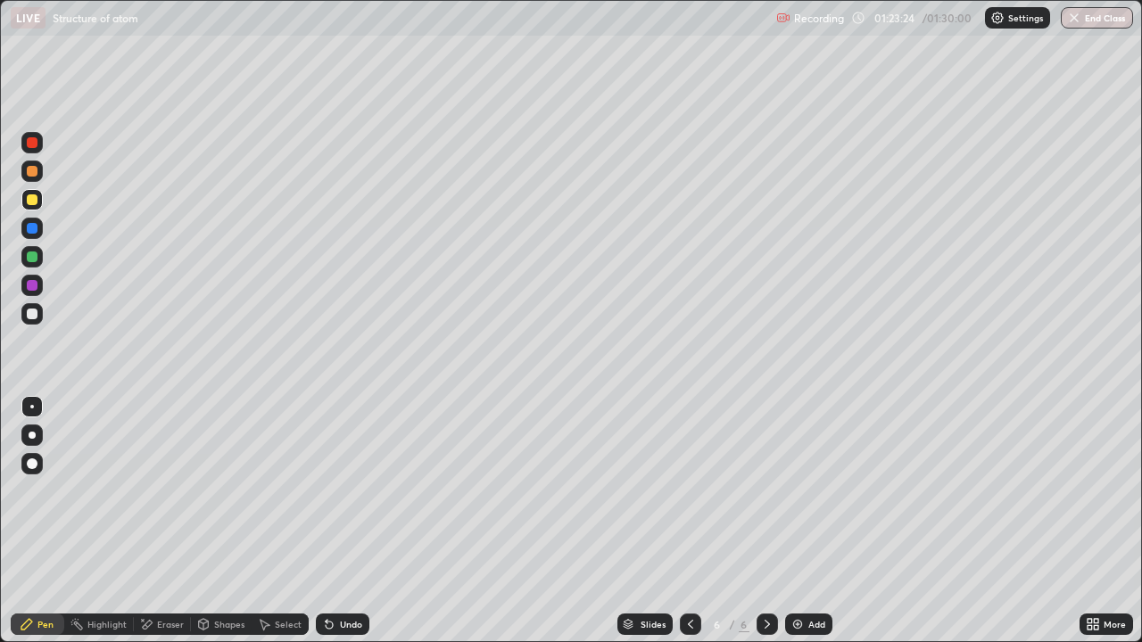
click at [330, 521] on div "Undo" at bounding box center [343, 624] width 54 height 21
click at [334, 521] on div "Undo" at bounding box center [343, 624] width 54 height 21
click at [359, 521] on div "Undo" at bounding box center [343, 624] width 54 height 21
click at [337, 521] on div "Undo" at bounding box center [343, 624] width 54 height 21
click at [326, 521] on icon at bounding box center [329, 625] width 7 height 7
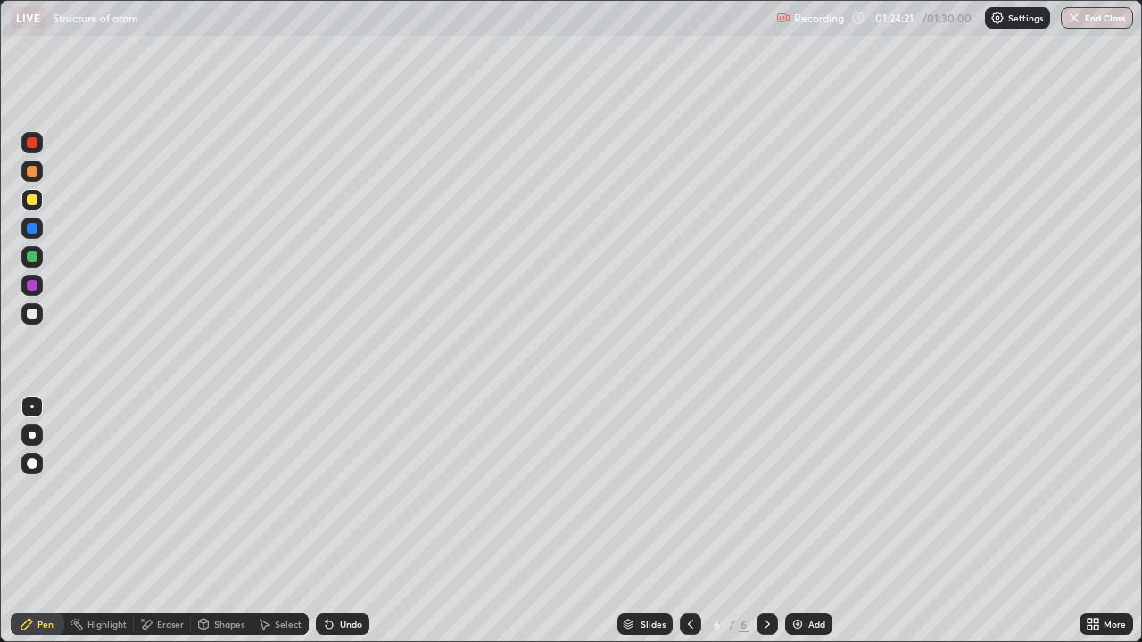
click at [335, 521] on div "Undo" at bounding box center [343, 624] width 54 height 21
click at [22, 289] on div at bounding box center [31, 285] width 21 height 21
click at [334, 521] on div "Undo" at bounding box center [343, 624] width 54 height 21
click at [337, 521] on div "Undo" at bounding box center [343, 624] width 54 height 21
click at [153, 521] on div "Eraser" at bounding box center [162, 624] width 57 height 21
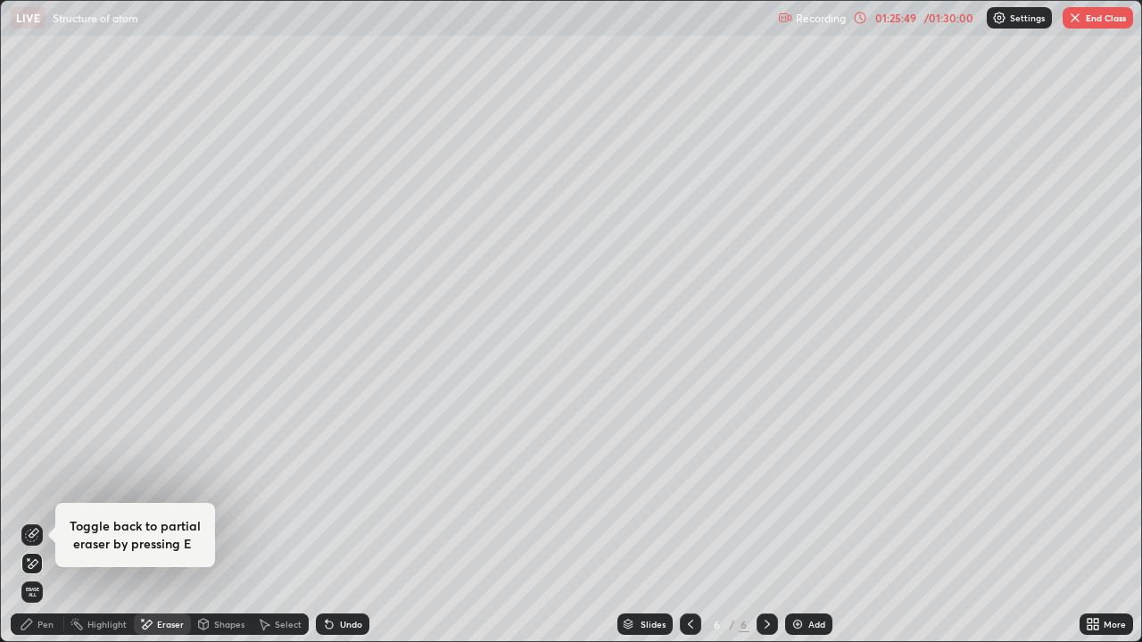
click at [29, 521] on icon at bounding box center [32, 535] width 14 height 14
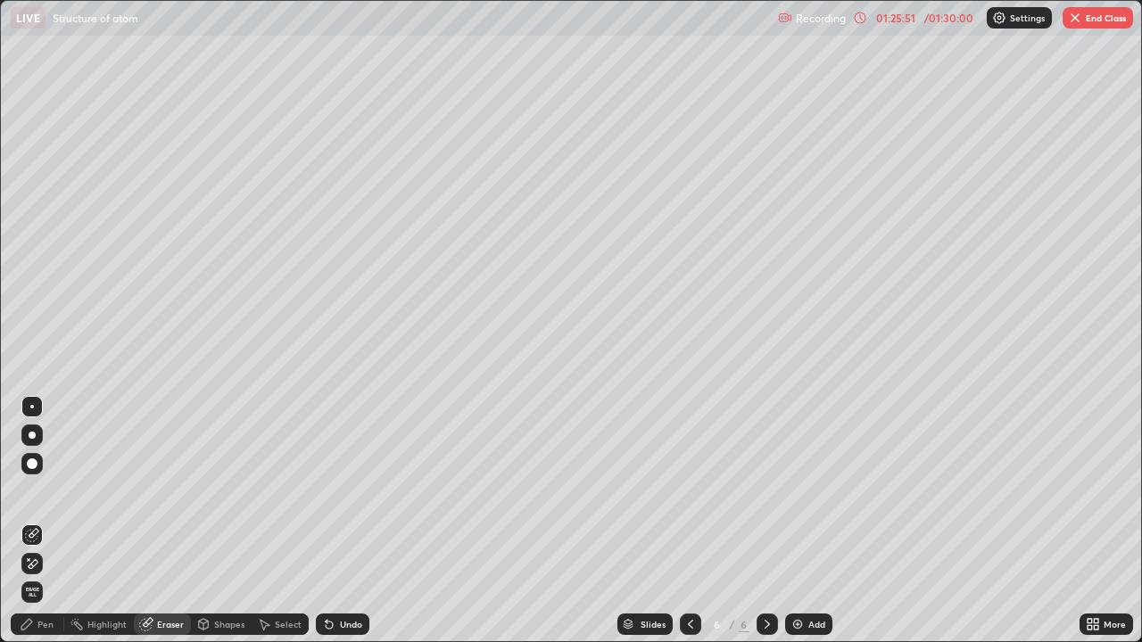
click at [29, 521] on icon at bounding box center [27, 624] width 14 height 14
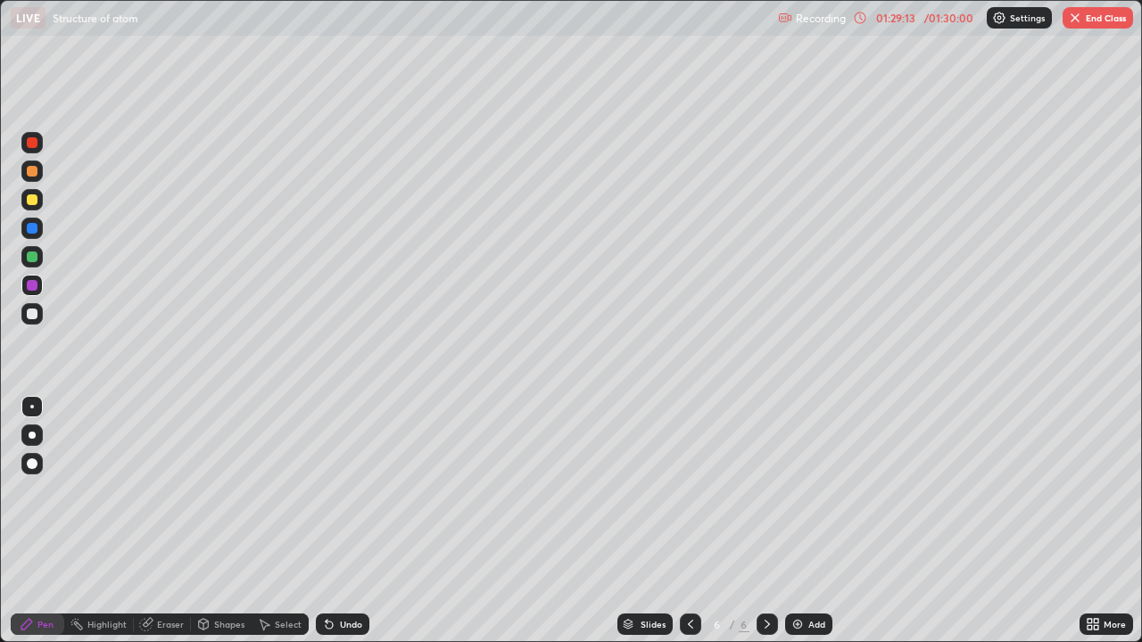
click at [1098, 23] on button "End Class" at bounding box center [1097, 17] width 70 height 21
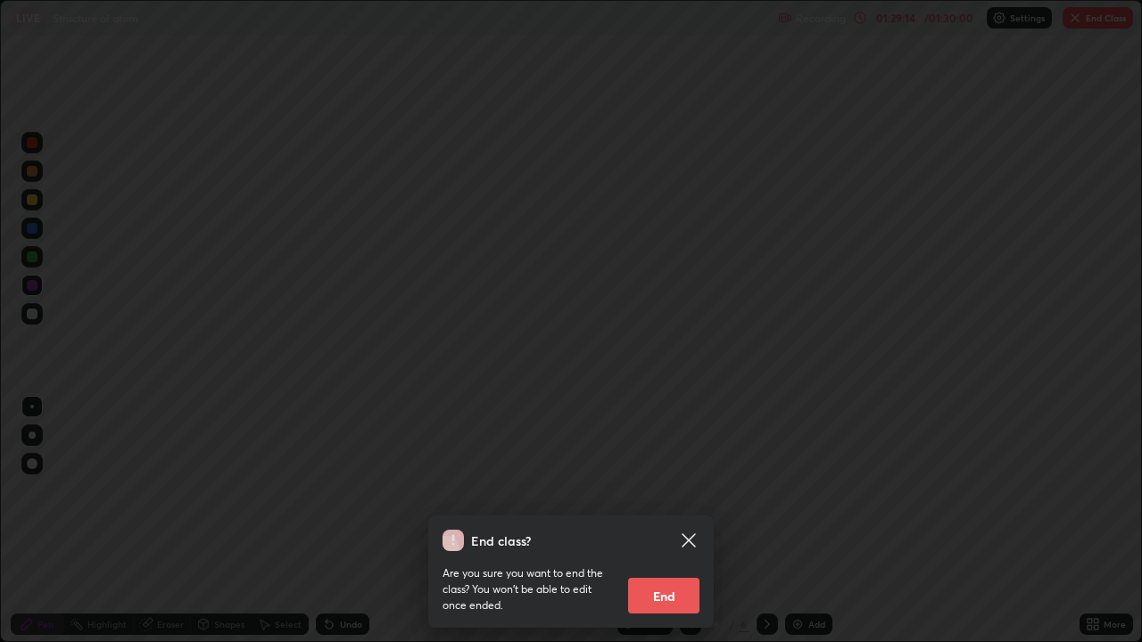
click at [681, 521] on button "End" at bounding box center [663, 596] width 71 height 36
